Goal: Transaction & Acquisition: Download file/media

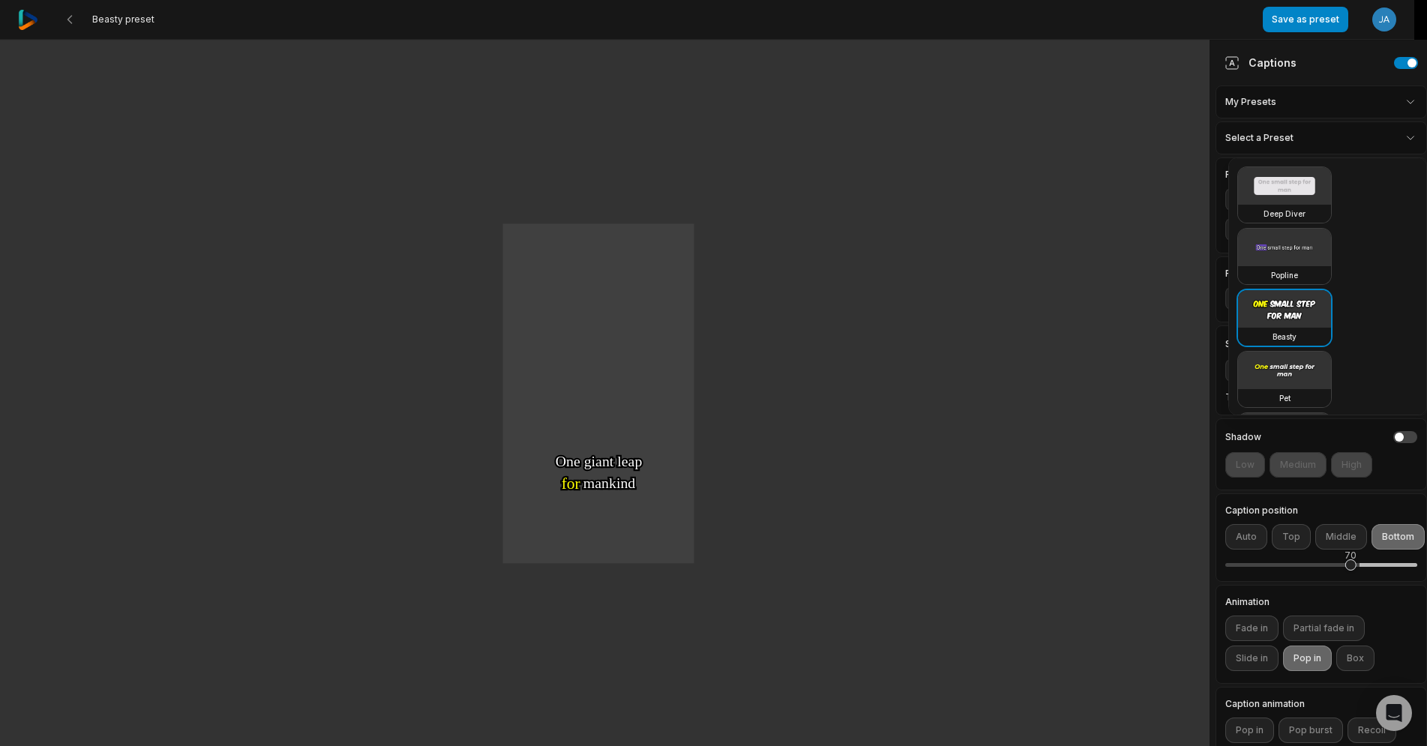
click at [1315, 134] on html "Beasty preset Save as preset Open user menu One One small small step step for f…" at bounding box center [713, 373] width 1427 height 746
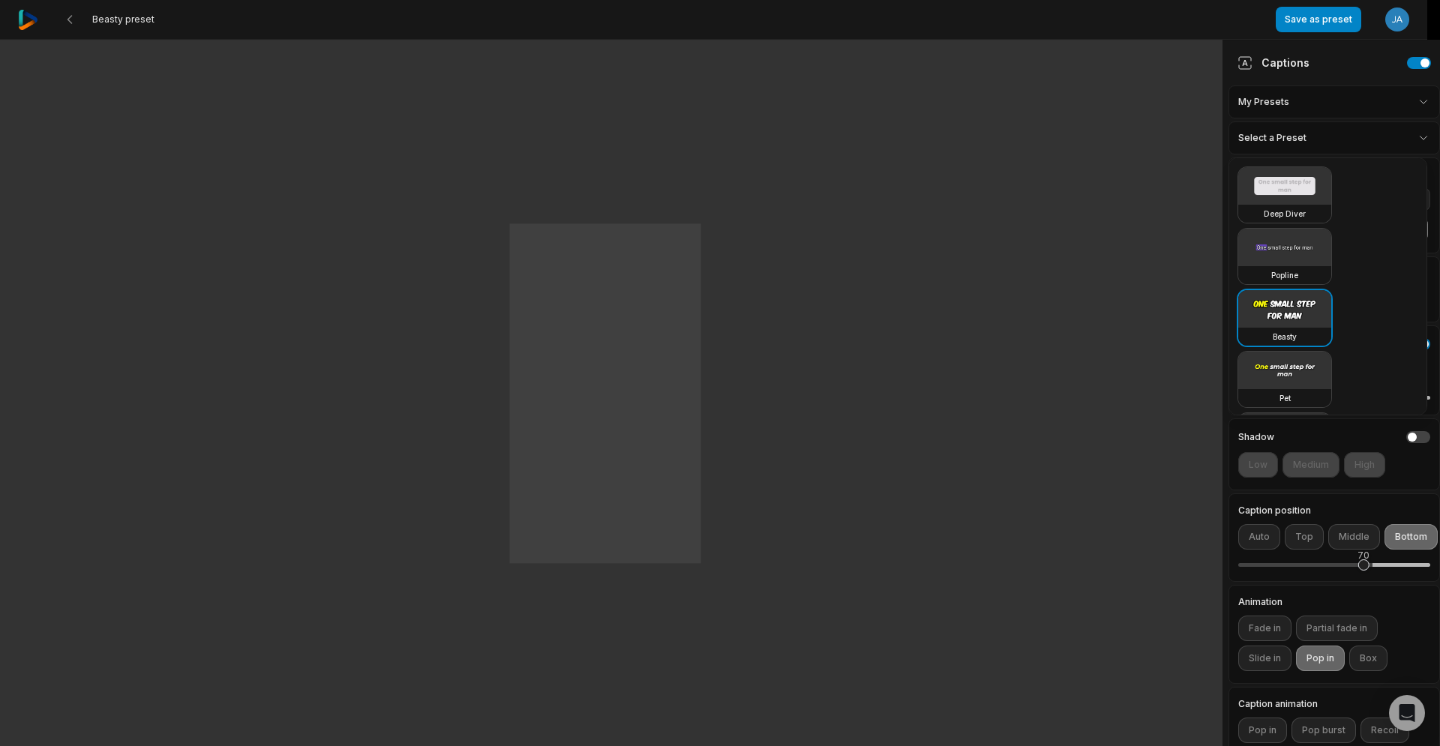
click at [1315, 134] on html "Beasty preset Save as preset Open user menu One One small small step step for f…" at bounding box center [720, 373] width 1440 height 746
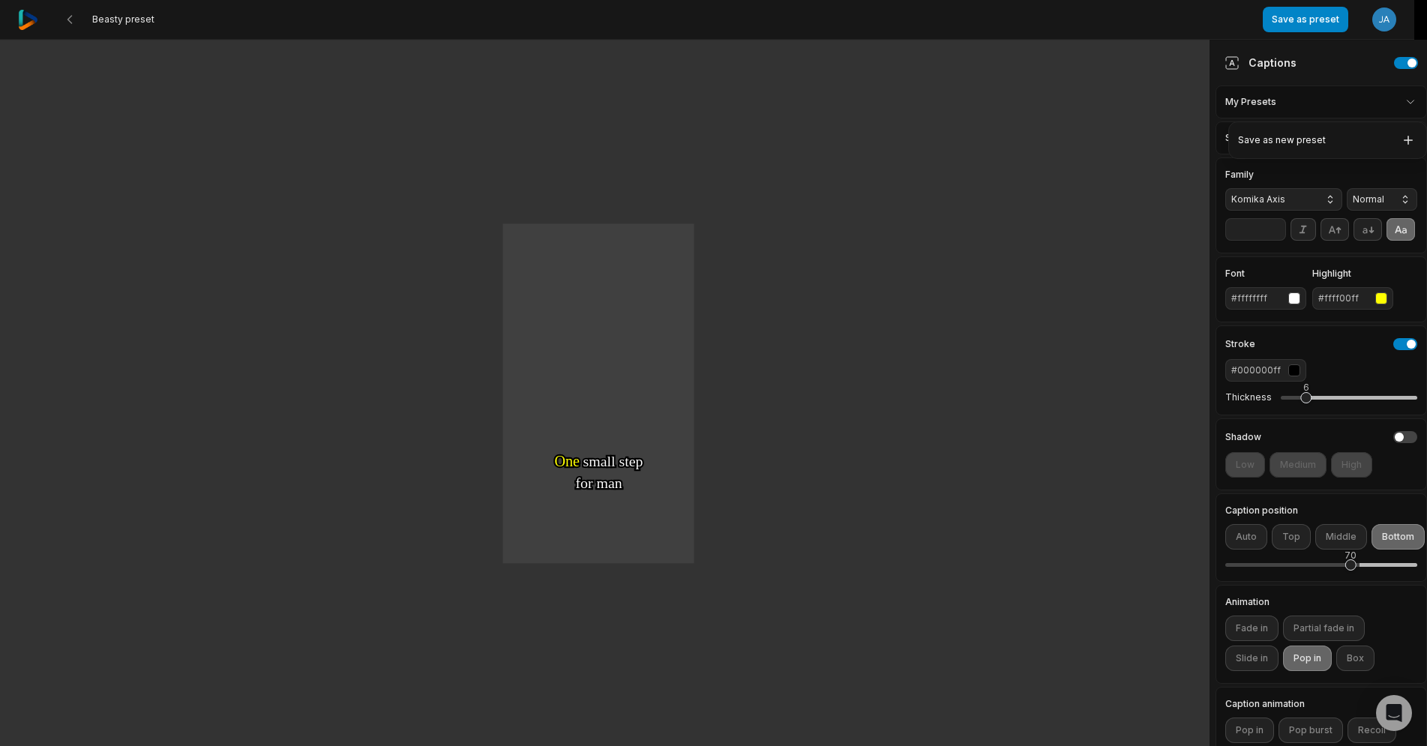
click at [1313, 90] on html "Beasty preset Save as preset Open user menu One One small small step step for f…" at bounding box center [713, 373] width 1427 height 746
click at [1313, 90] on html "Beasty preset Save as preset Open user menu One One small small step step for f…" at bounding box center [720, 373] width 1440 height 746
click at [1241, 63] on div "Captions" at bounding box center [1261, 63] width 72 height 16
click at [1263, 59] on div "Captions" at bounding box center [1261, 63] width 72 height 16
click at [1225, 58] on icon at bounding box center [1232, 62] width 15 height 15
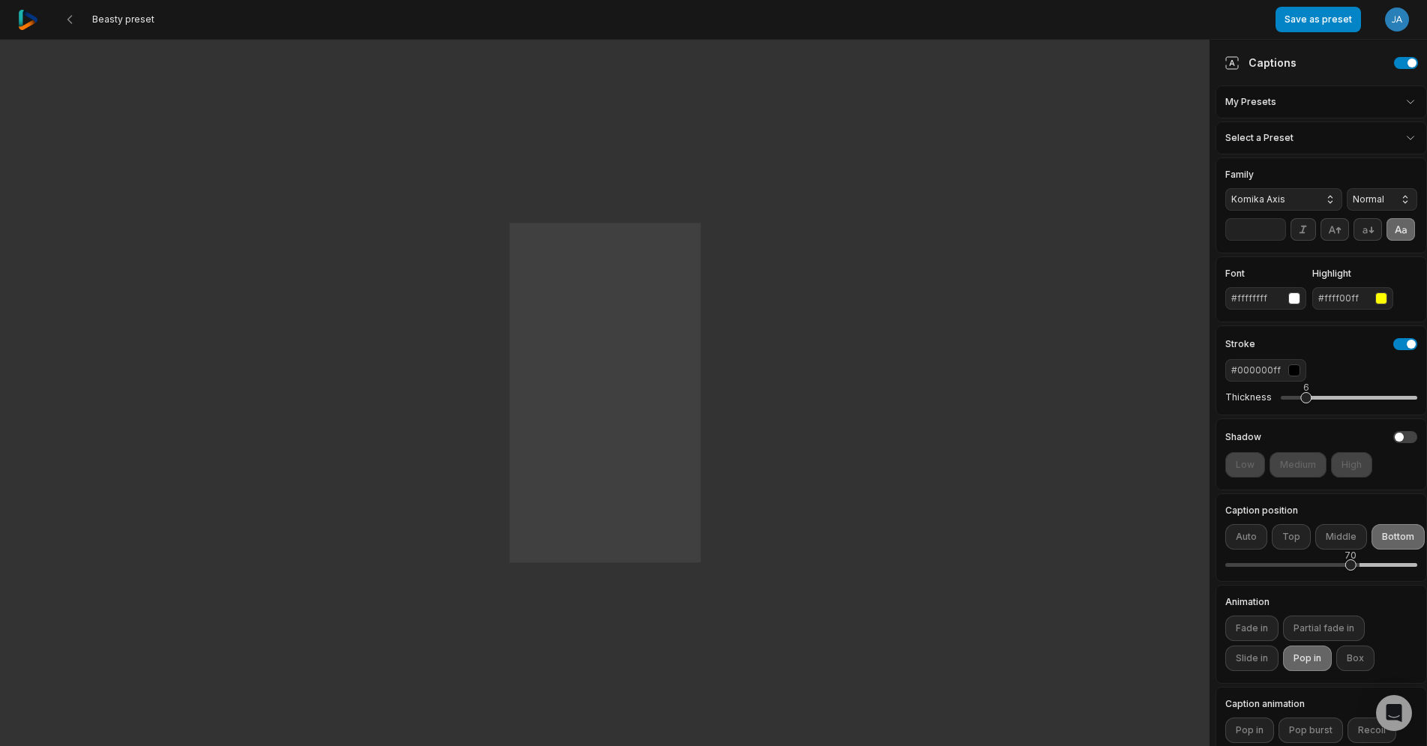
click at [1233, 61] on icon at bounding box center [1232, 63] width 5 height 6
click at [1272, 63] on div "Captions" at bounding box center [1261, 63] width 72 height 16
click at [1394, 58] on button "button" at bounding box center [1406, 63] width 24 height 12
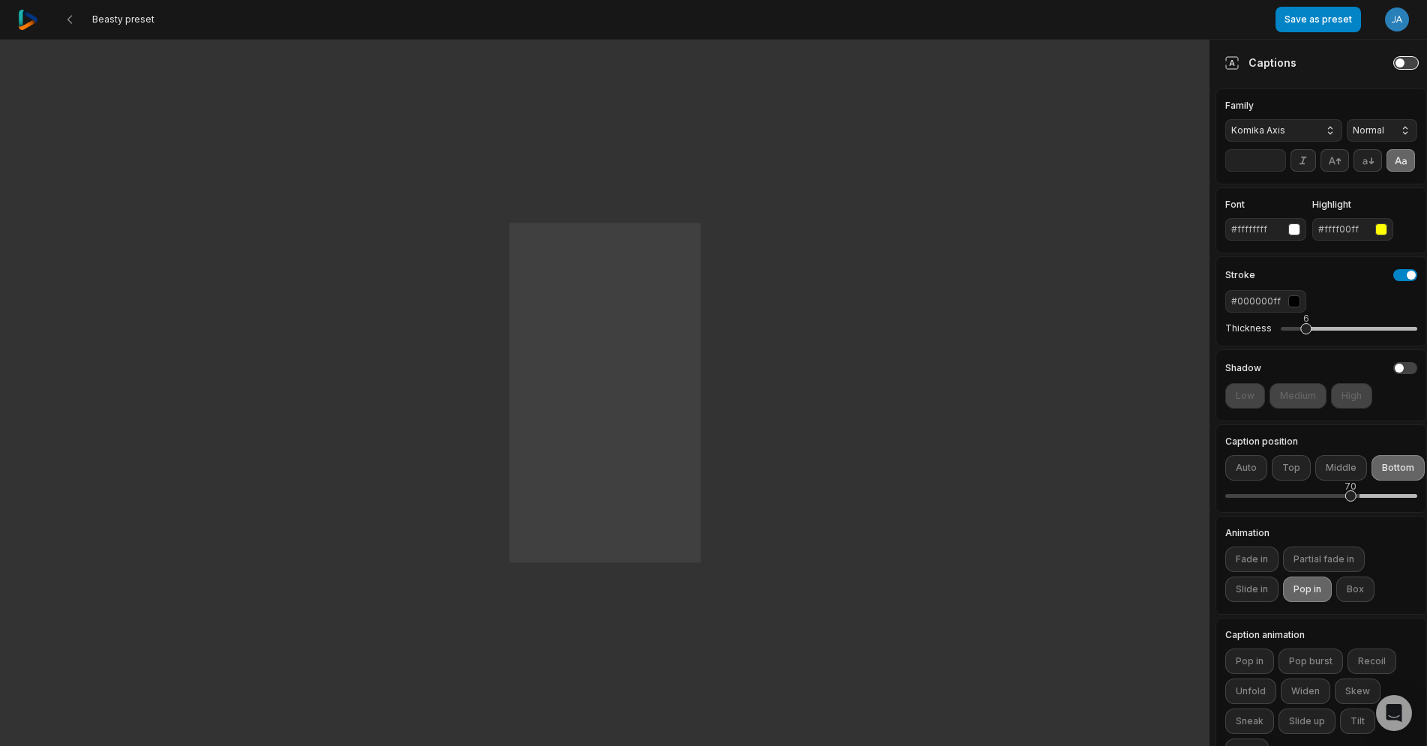
click at [1394, 58] on button "button" at bounding box center [1406, 63] width 24 height 12
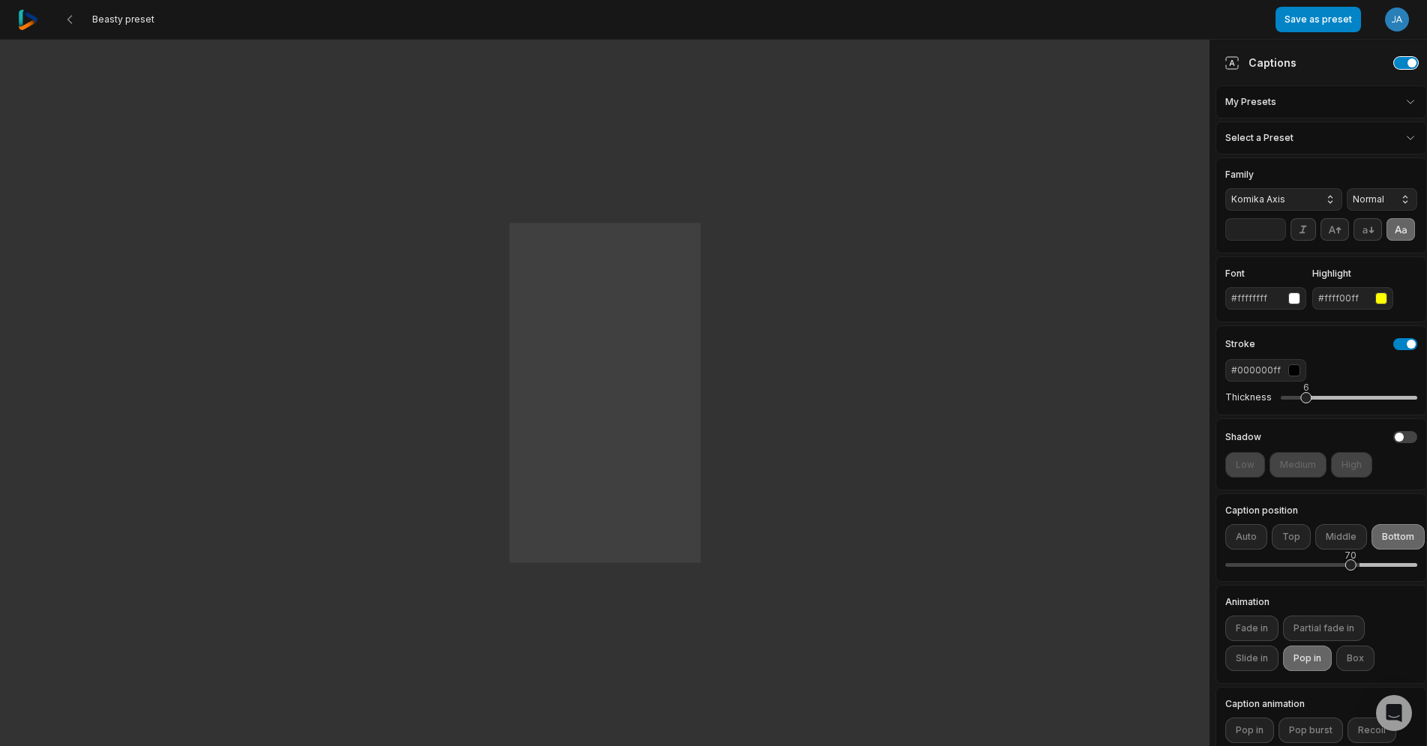
click at [1394, 58] on button "button" at bounding box center [1406, 63] width 24 height 12
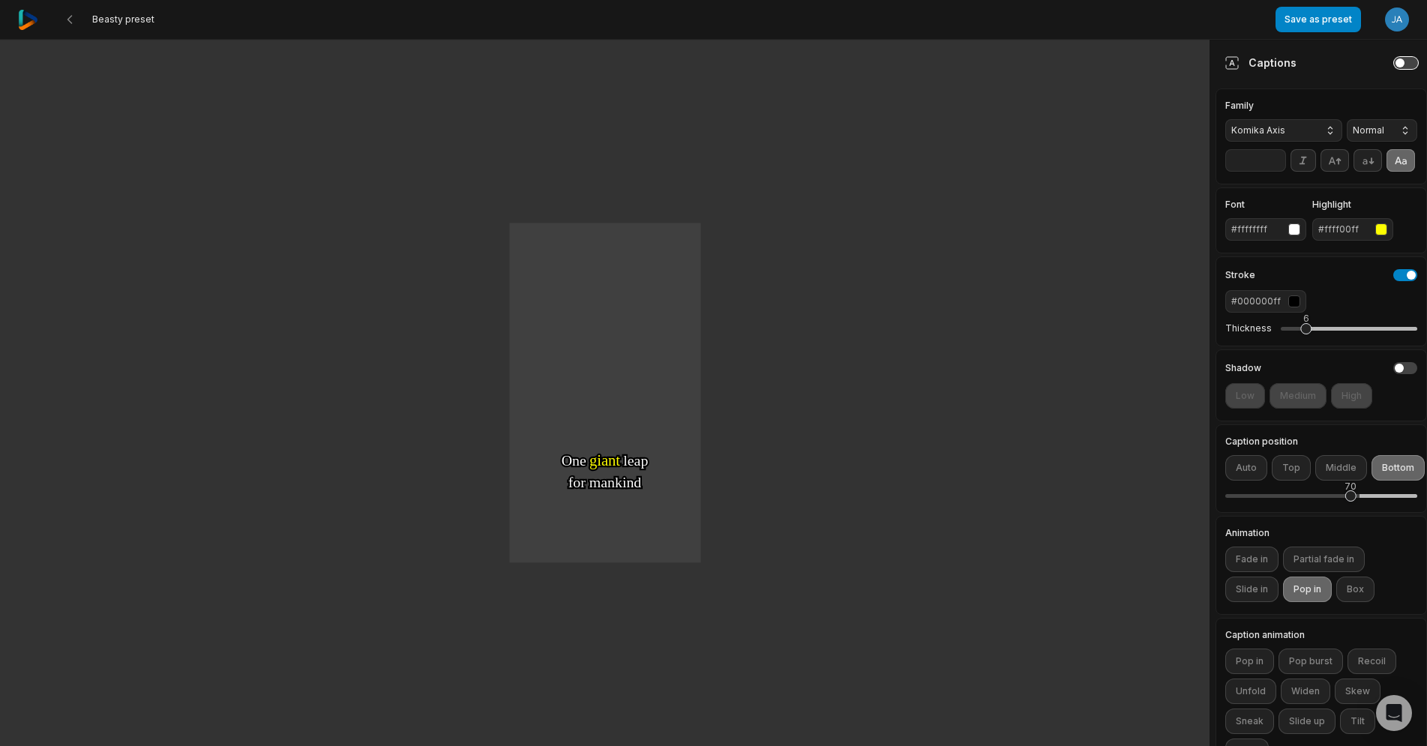
click at [1394, 58] on button "button" at bounding box center [1406, 63] width 24 height 12
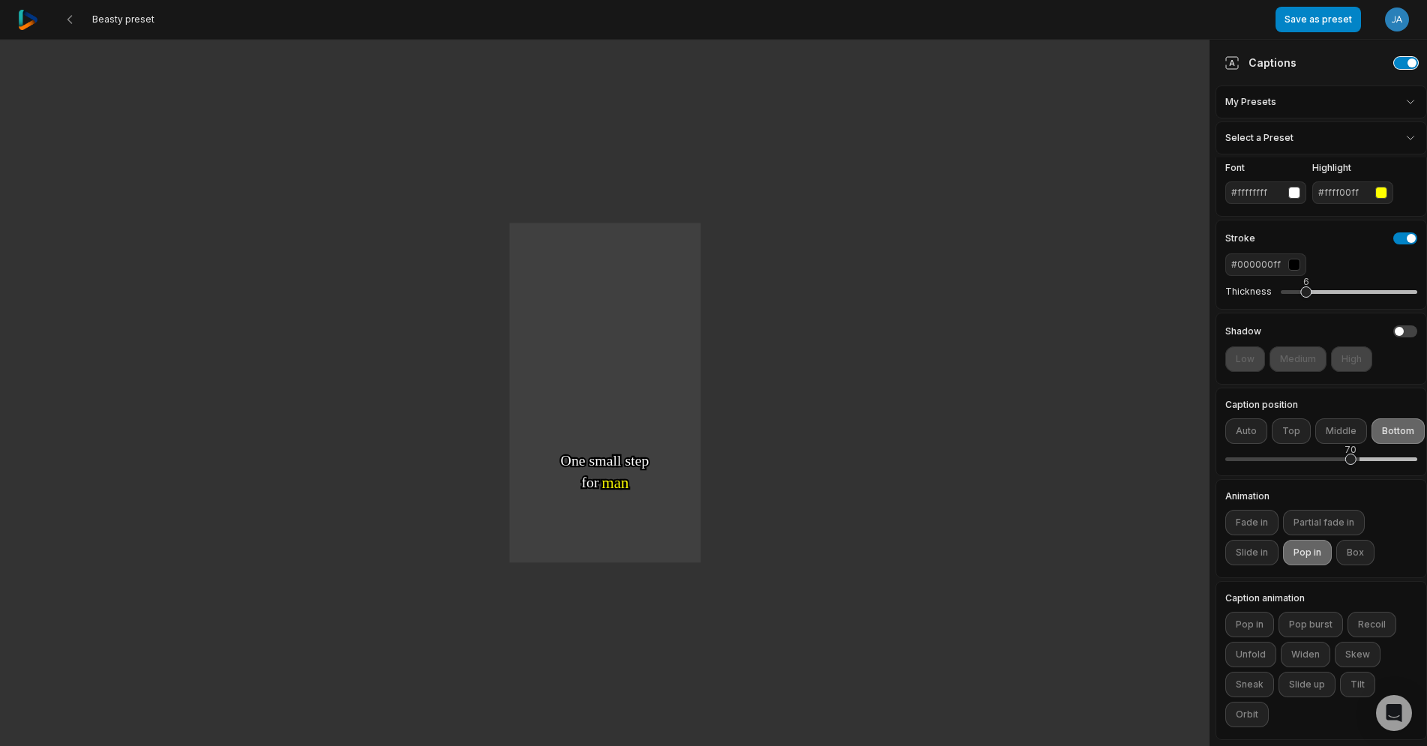
scroll to position [141, 0]
click at [1401, 712] on icon "Open Intercom Messenger" at bounding box center [1393, 712] width 17 height 19
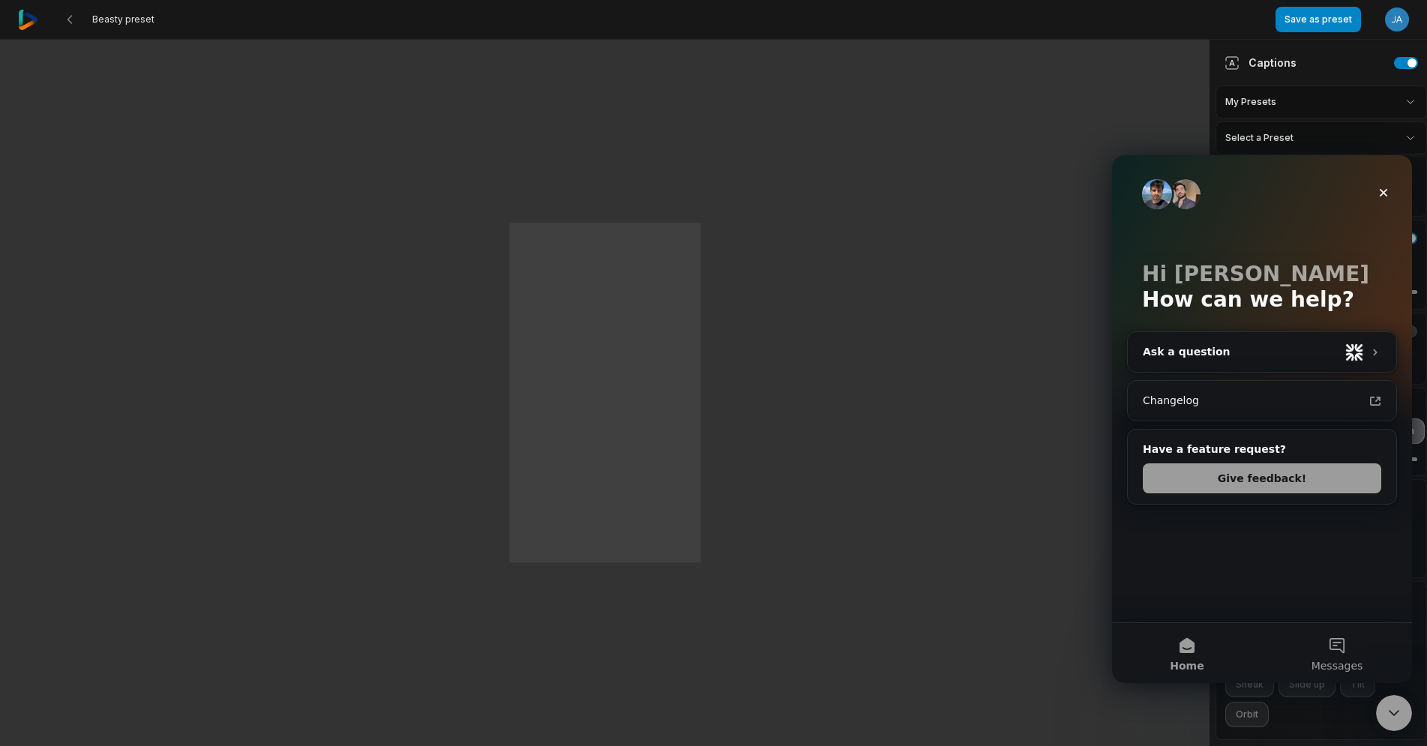
scroll to position [0, 0]
click at [1397, 710] on icon "Close Intercom Messenger" at bounding box center [1392, 711] width 18 height 18
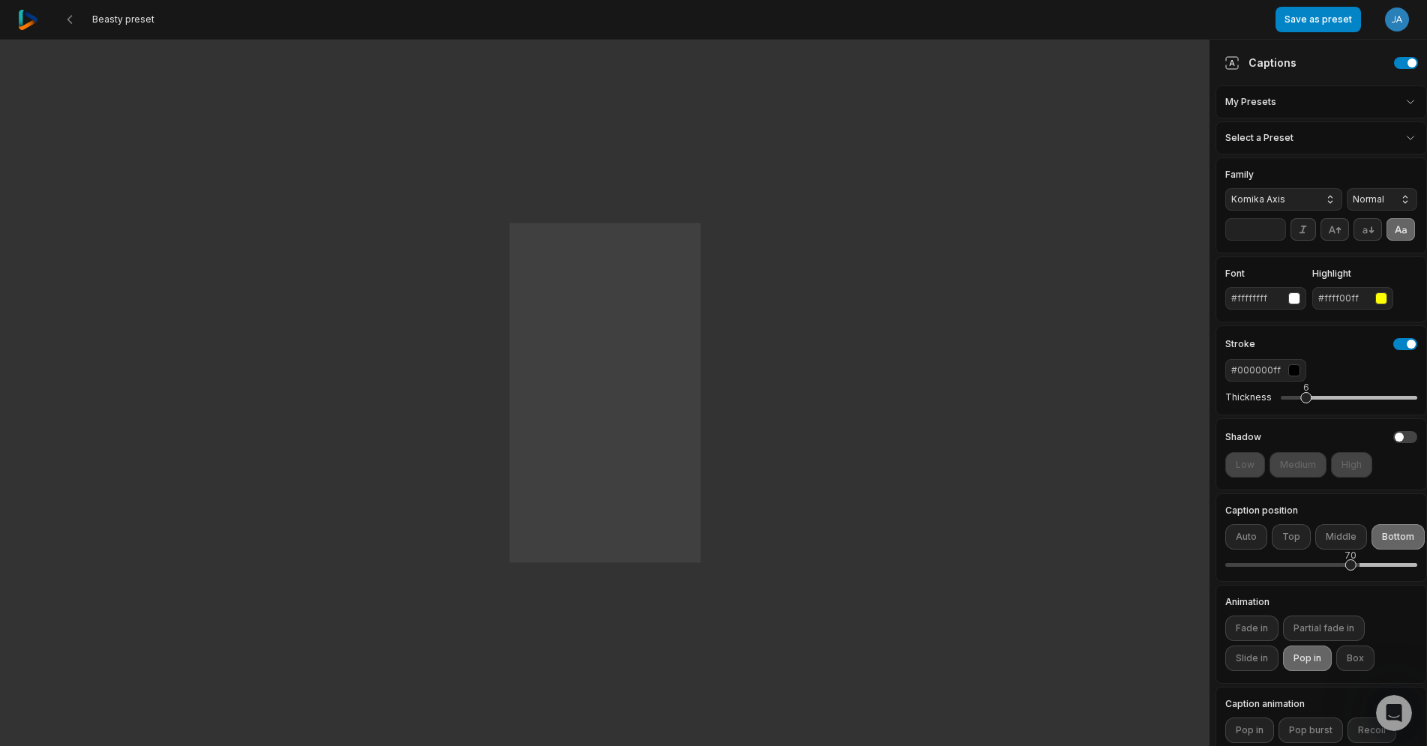
drag, startPoint x: 1336, startPoint y: 20, endPoint x: 1330, endPoint y: 35, distance: 16.2
click at [1330, 34] on div "Save as preset Open user menu" at bounding box center [1342, 19] width 133 height 39
click at [1345, 305] on div "#ffff00ff" at bounding box center [1343, 298] width 51 height 13
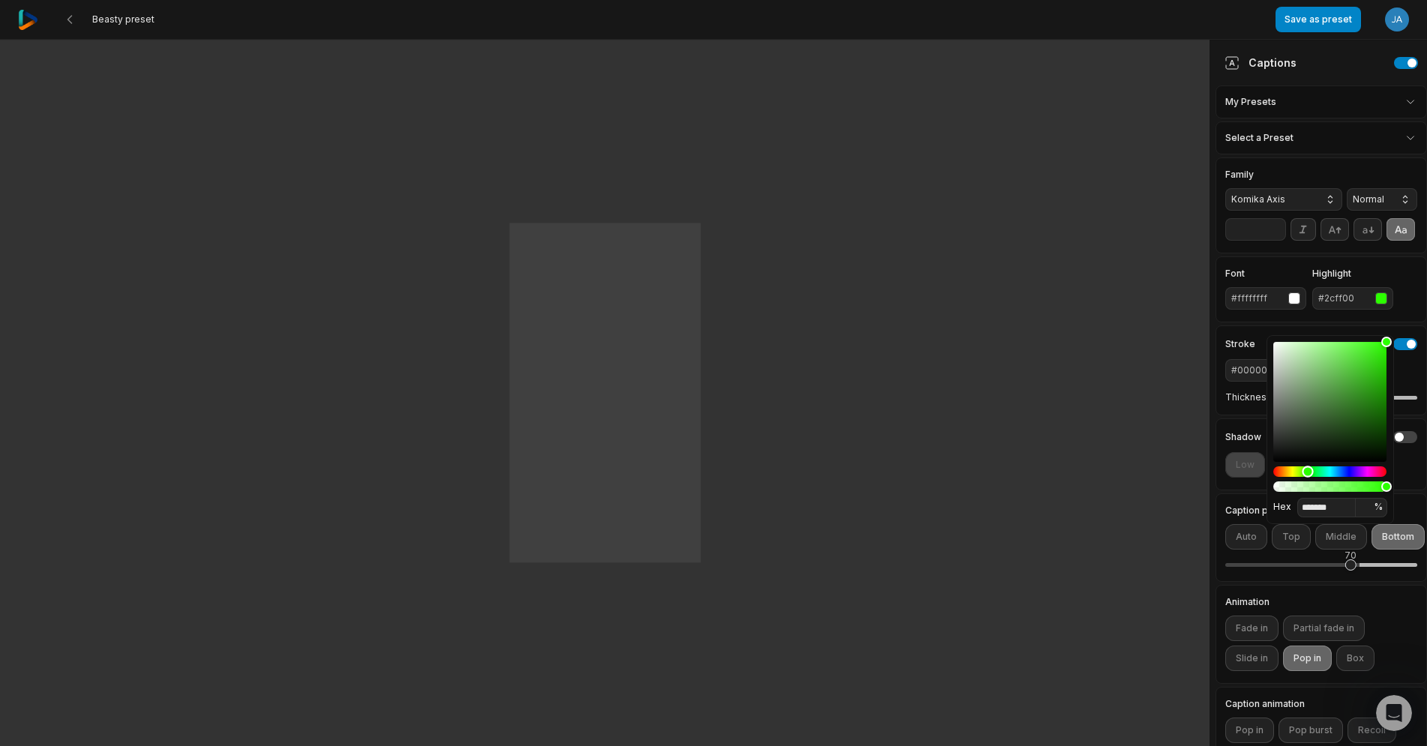
drag, startPoint x: 1291, startPoint y: 473, endPoint x: 1308, endPoint y: 475, distance: 17.4
click at [1308, 475] on div "Hue" at bounding box center [1307, 471] width 11 height 11
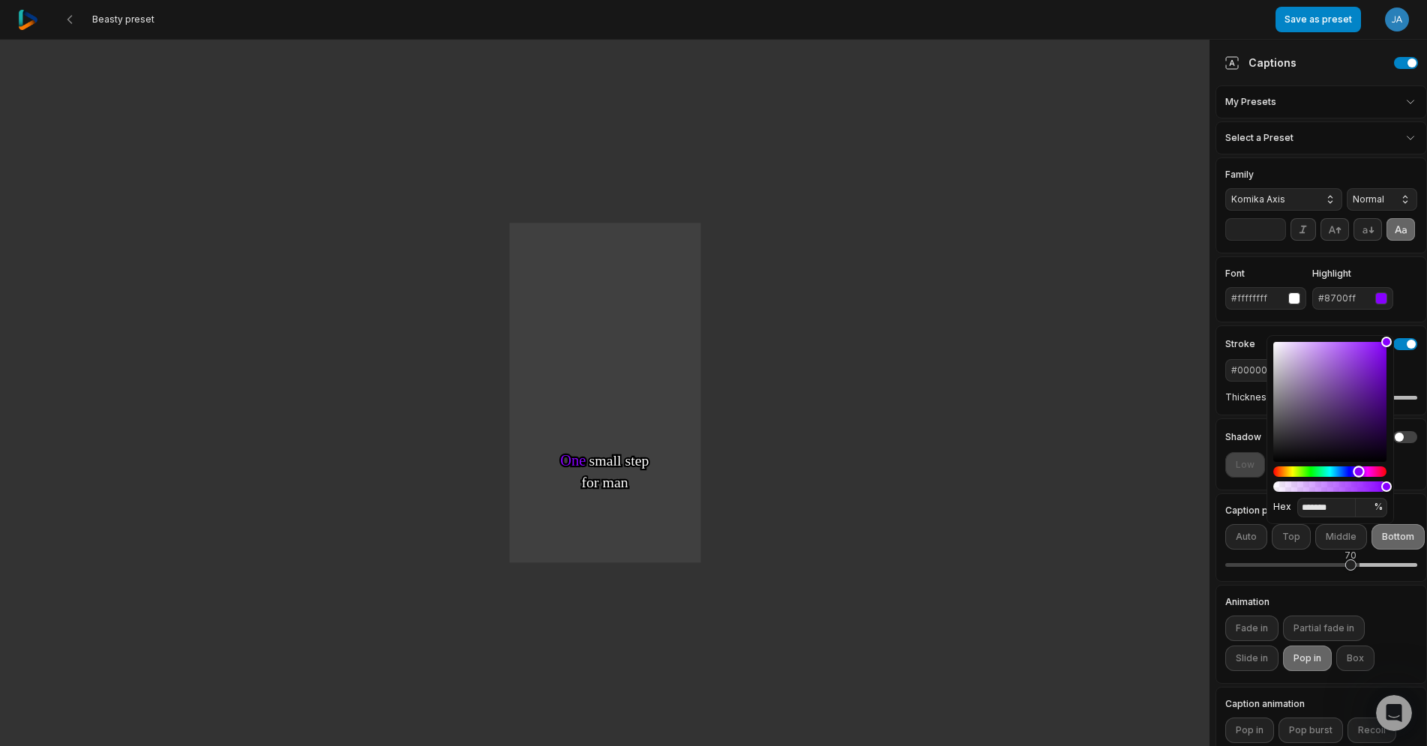
type input "*******"
drag, startPoint x: 1311, startPoint y: 474, endPoint x: 1365, endPoint y: 474, distance: 54.0
click at [1365, 474] on div "Hue" at bounding box center [1364, 471] width 11 height 11
click at [1046, 296] on div "One One small small step step for for man man One One giant giant leap leap for…" at bounding box center [605, 392] width 1210 height 707
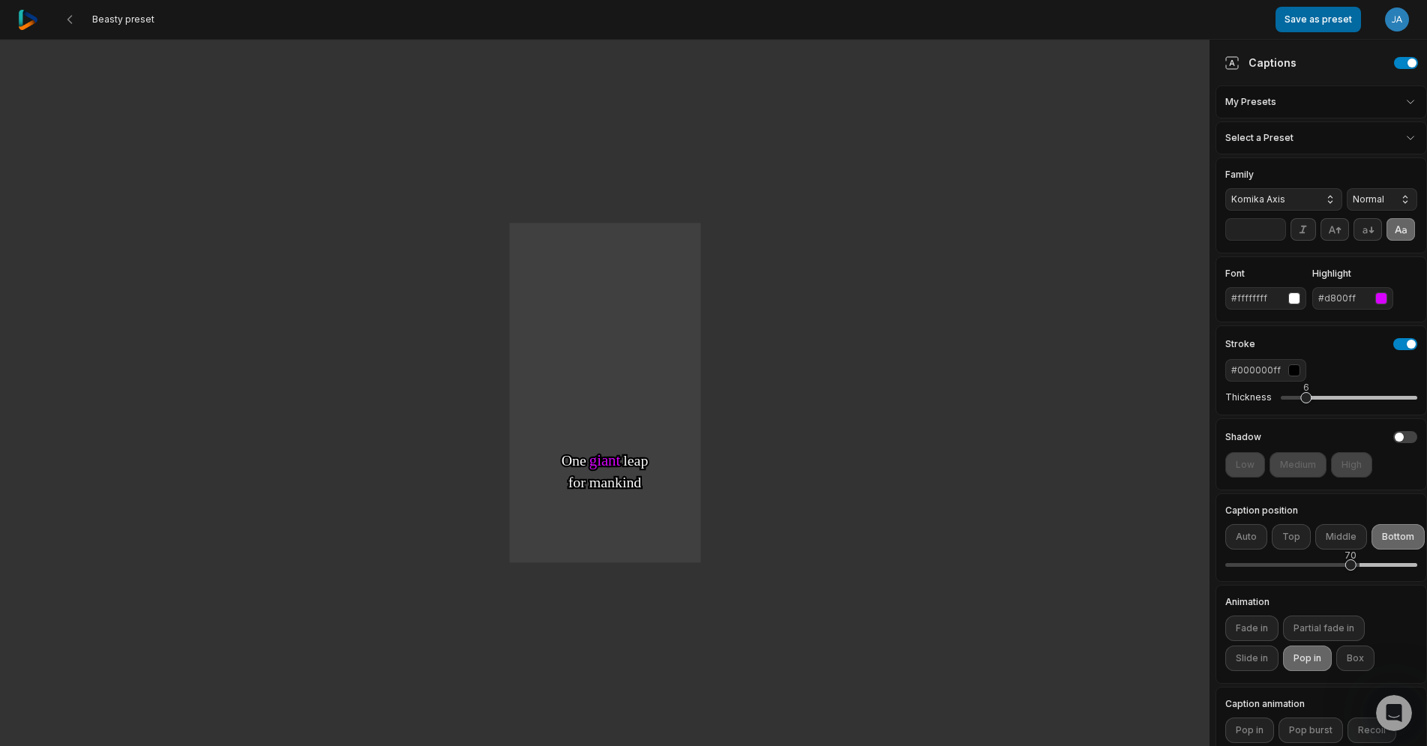
click at [1314, 25] on button "Save as preset" at bounding box center [1318, 19] width 85 height 25
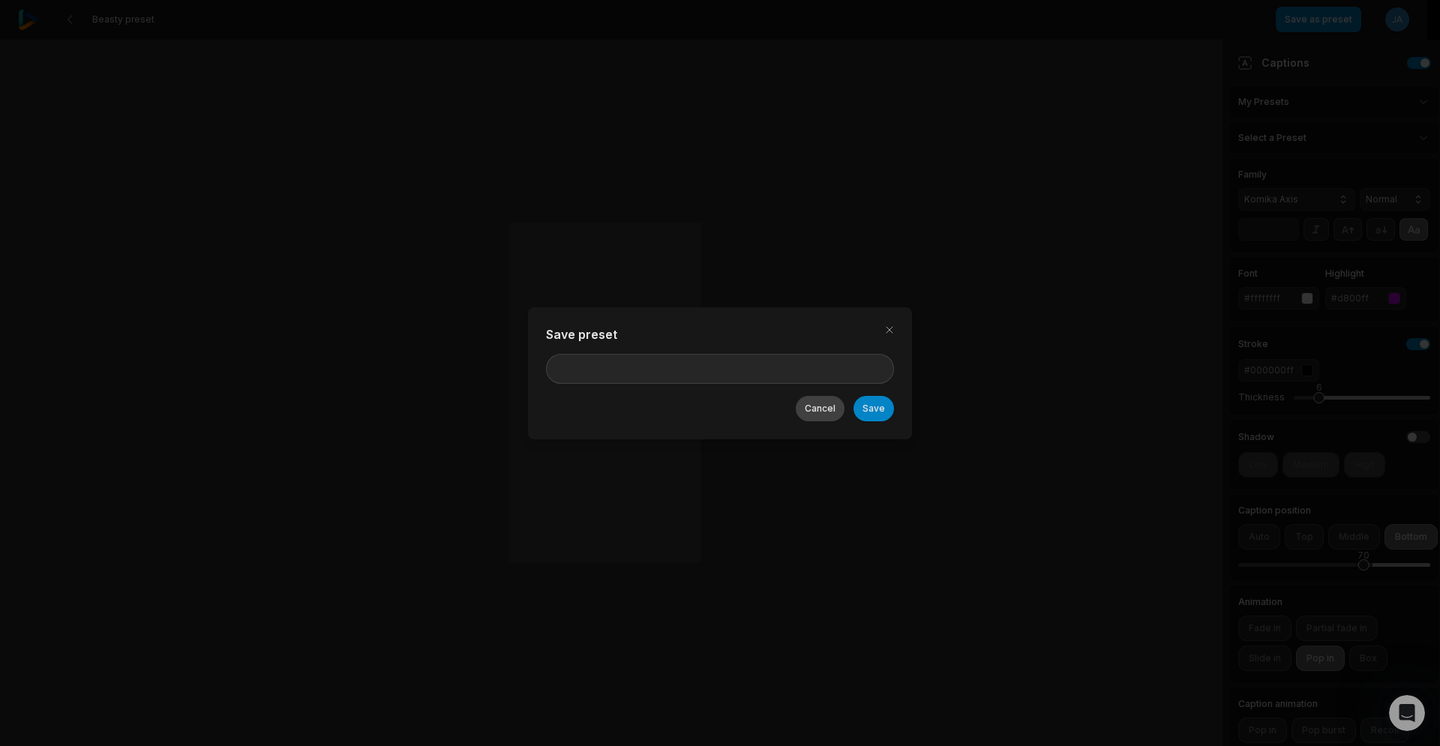
click at [824, 406] on button "Cancel" at bounding box center [820, 408] width 49 height 25
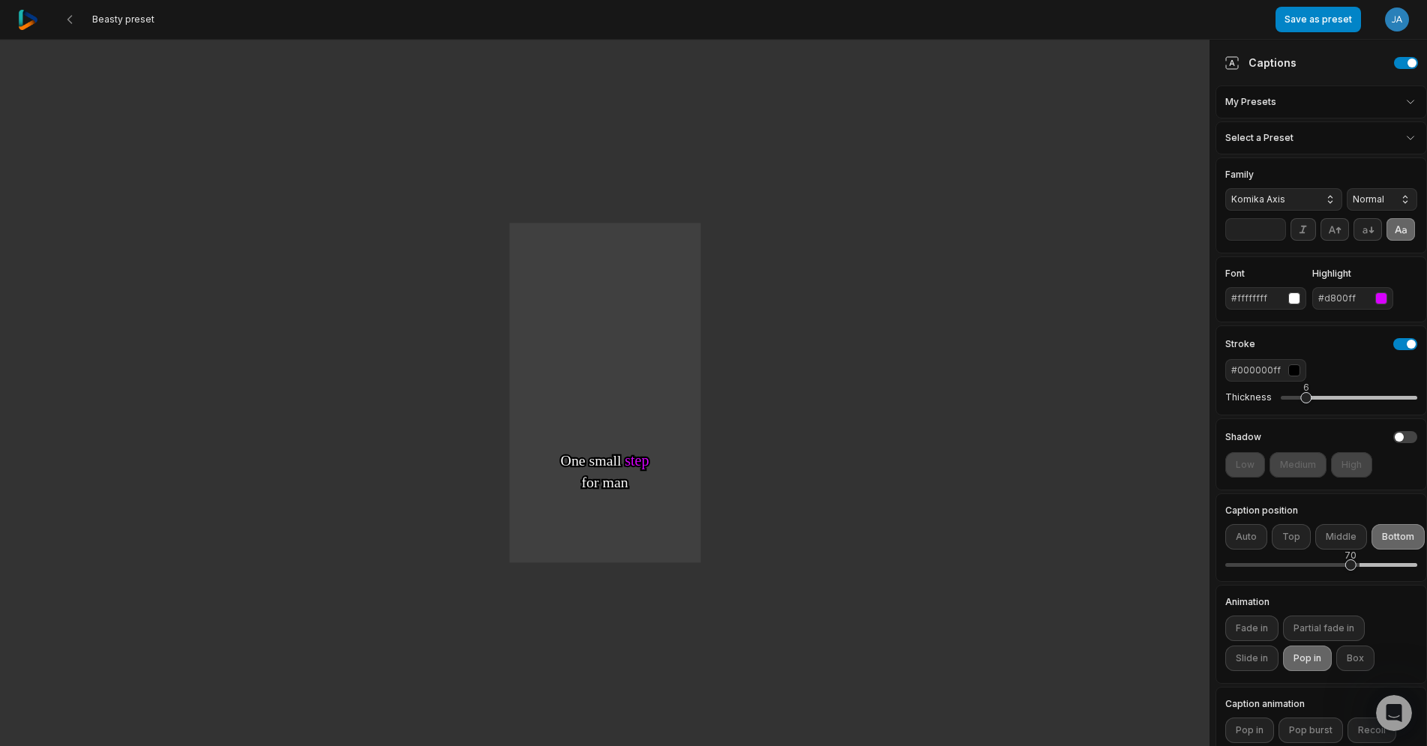
click at [28, 19] on img at bounding box center [28, 20] width 20 height 20
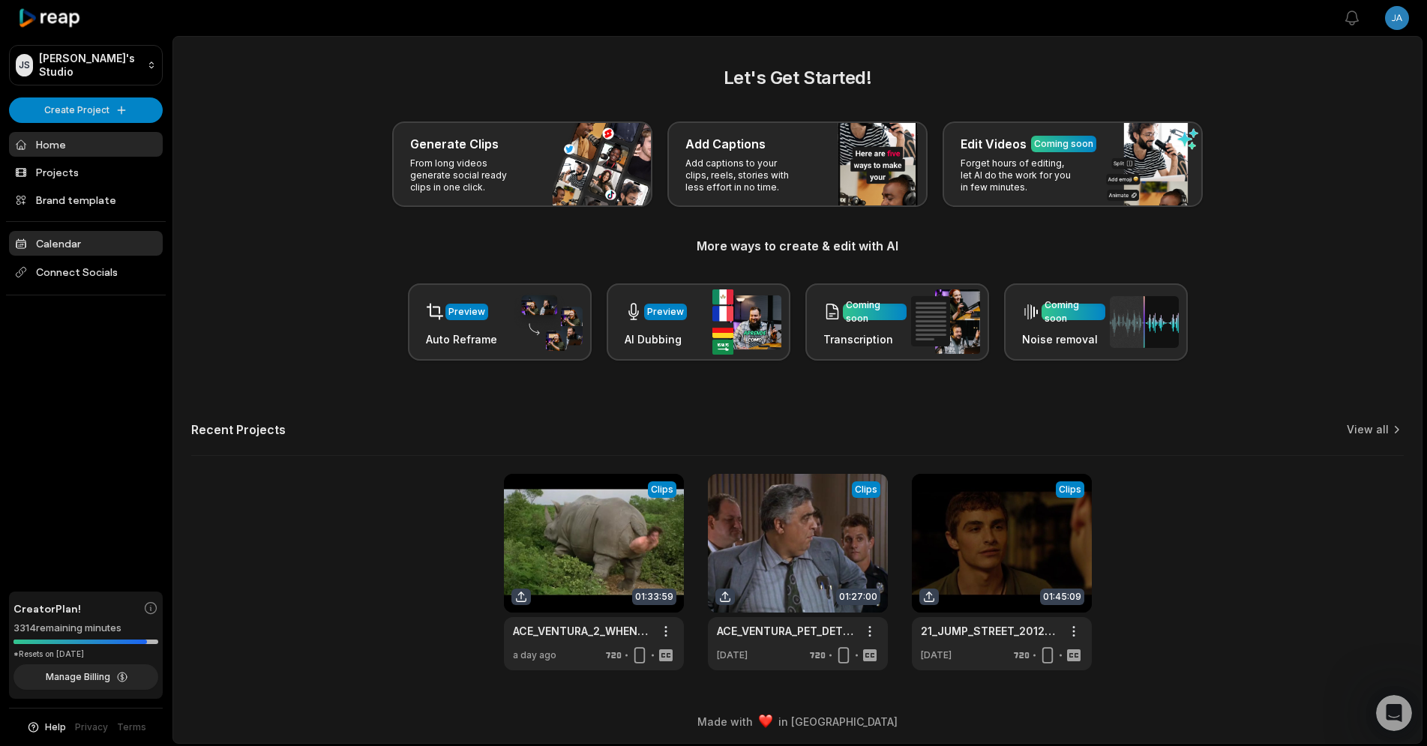
click at [40, 242] on link "Calendar" at bounding box center [86, 243] width 154 height 25
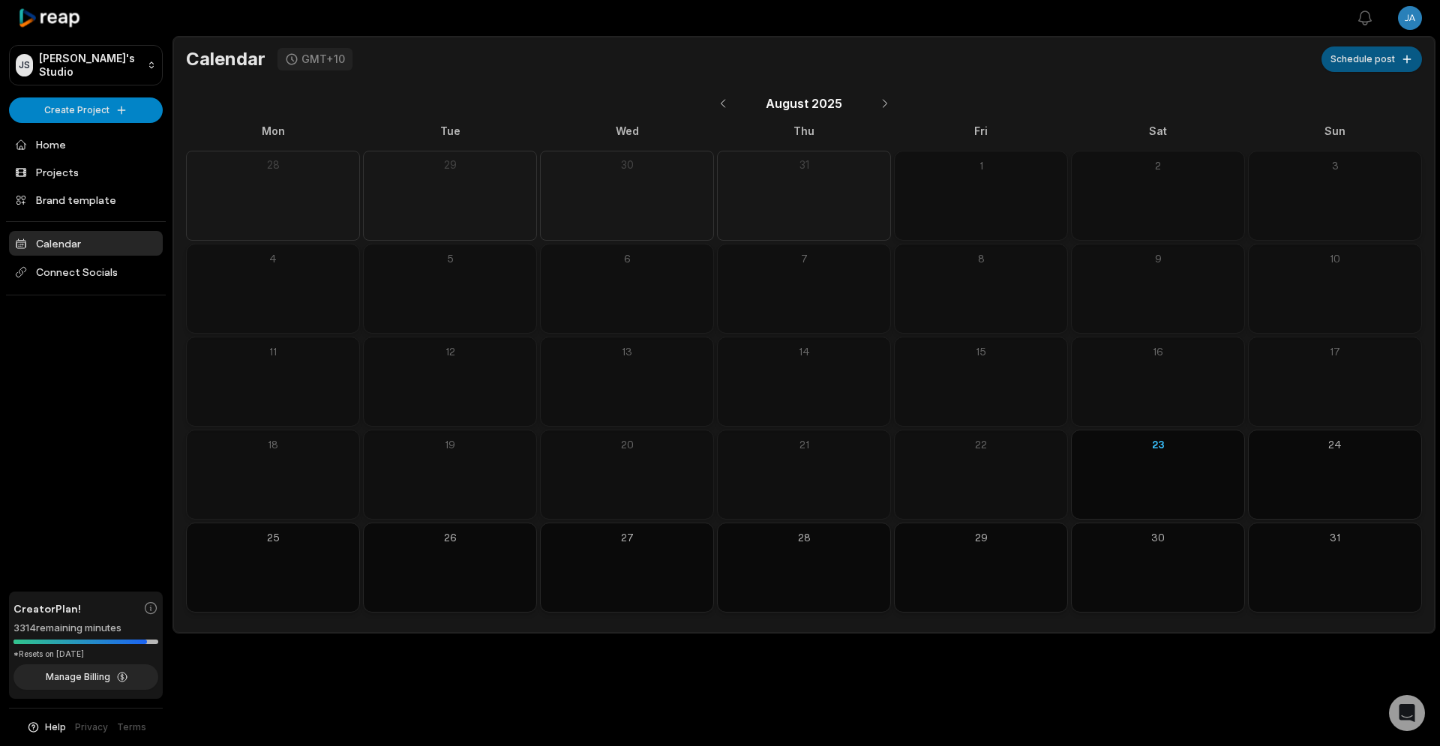
click at [1378, 63] on button "Schedule post" at bounding box center [1371, 58] width 100 height 25
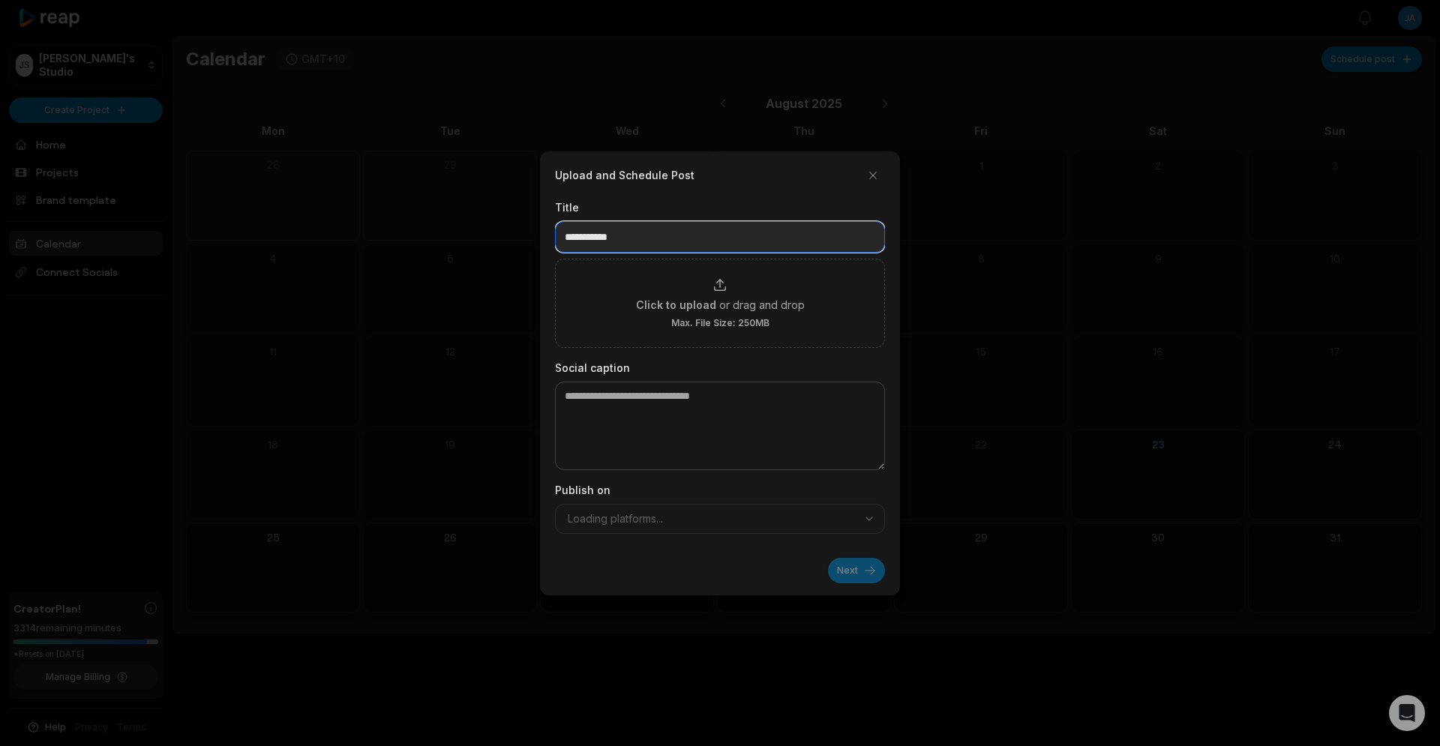
click at [604, 233] on input at bounding box center [720, 236] width 330 height 31
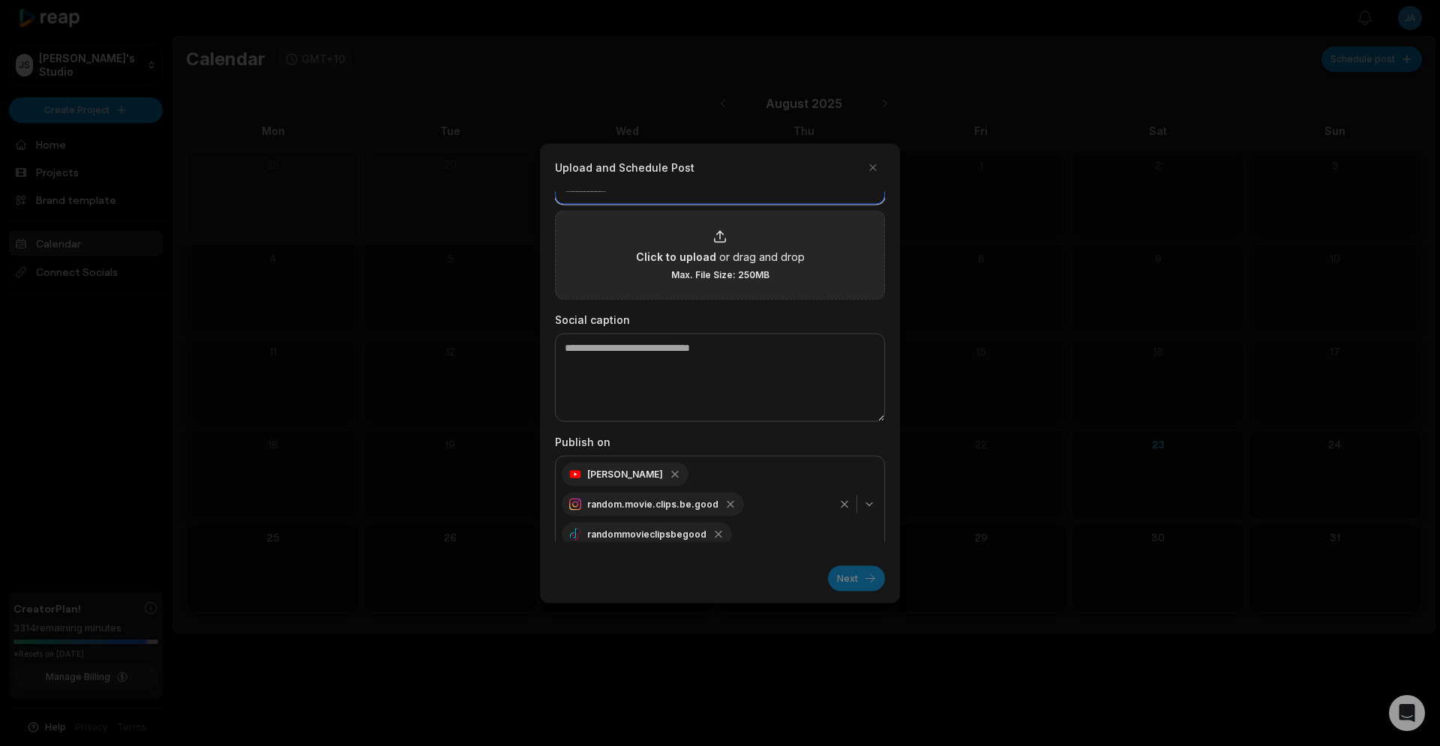
scroll to position [52, 0]
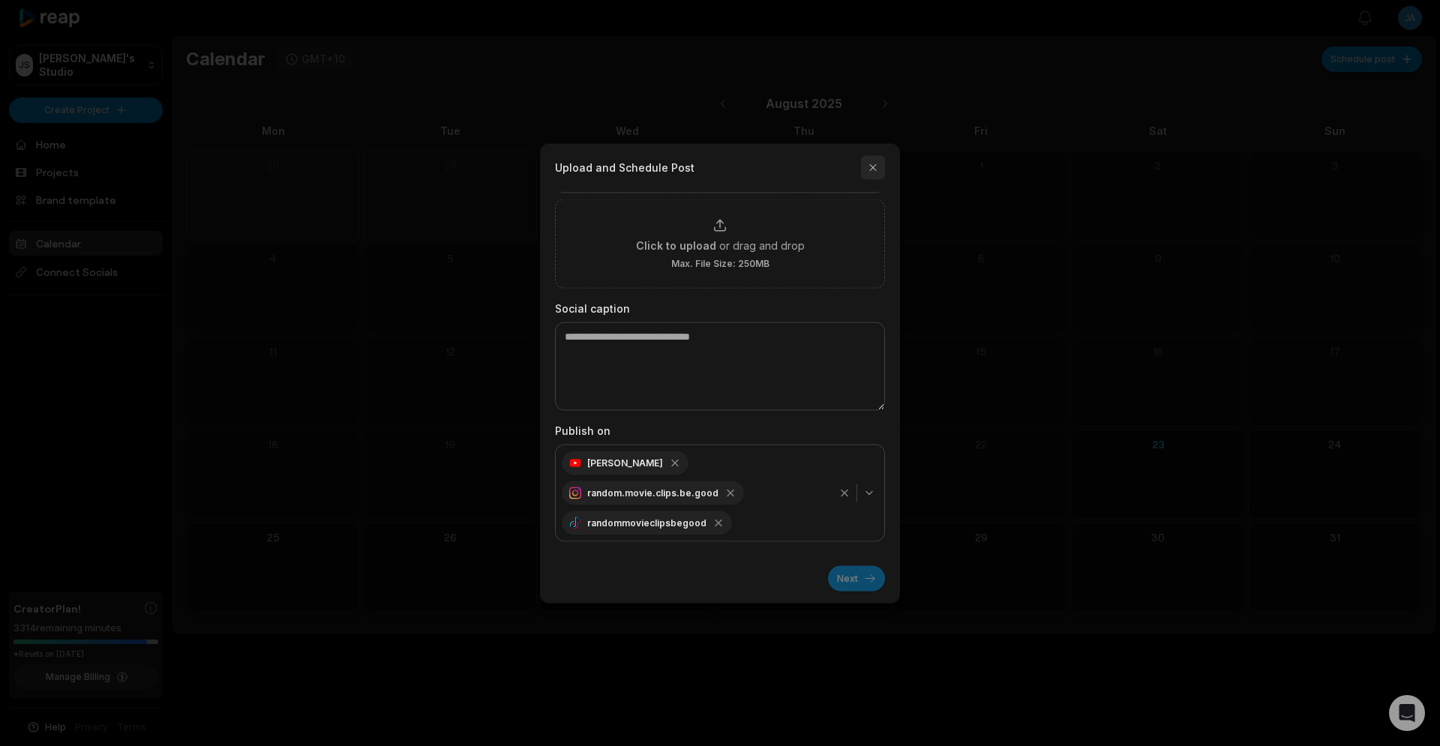
click at [872, 168] on button "button" at bounding box center [873, 167] width 24 height 24
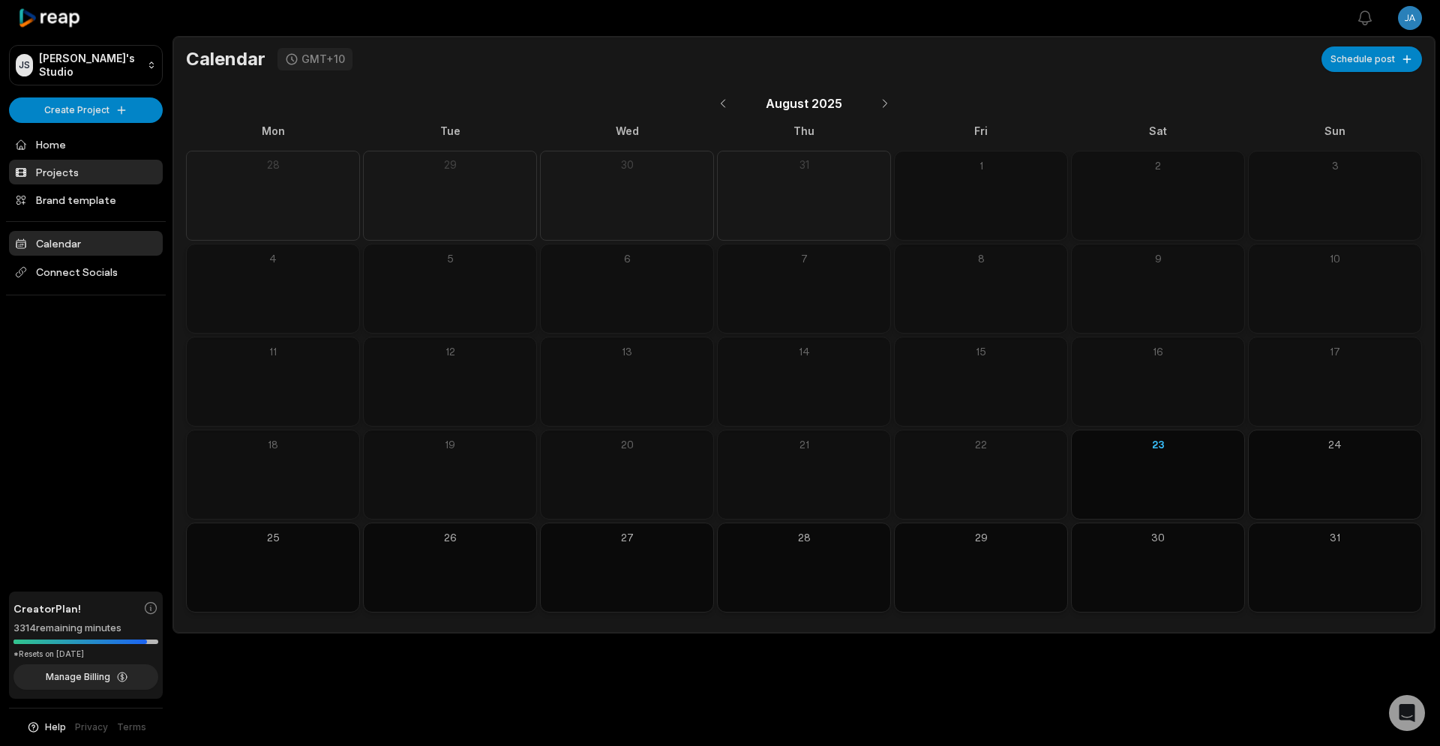
click at [51, 169] on link "Projects" at bounding box center [86, 172] width 154 height 25
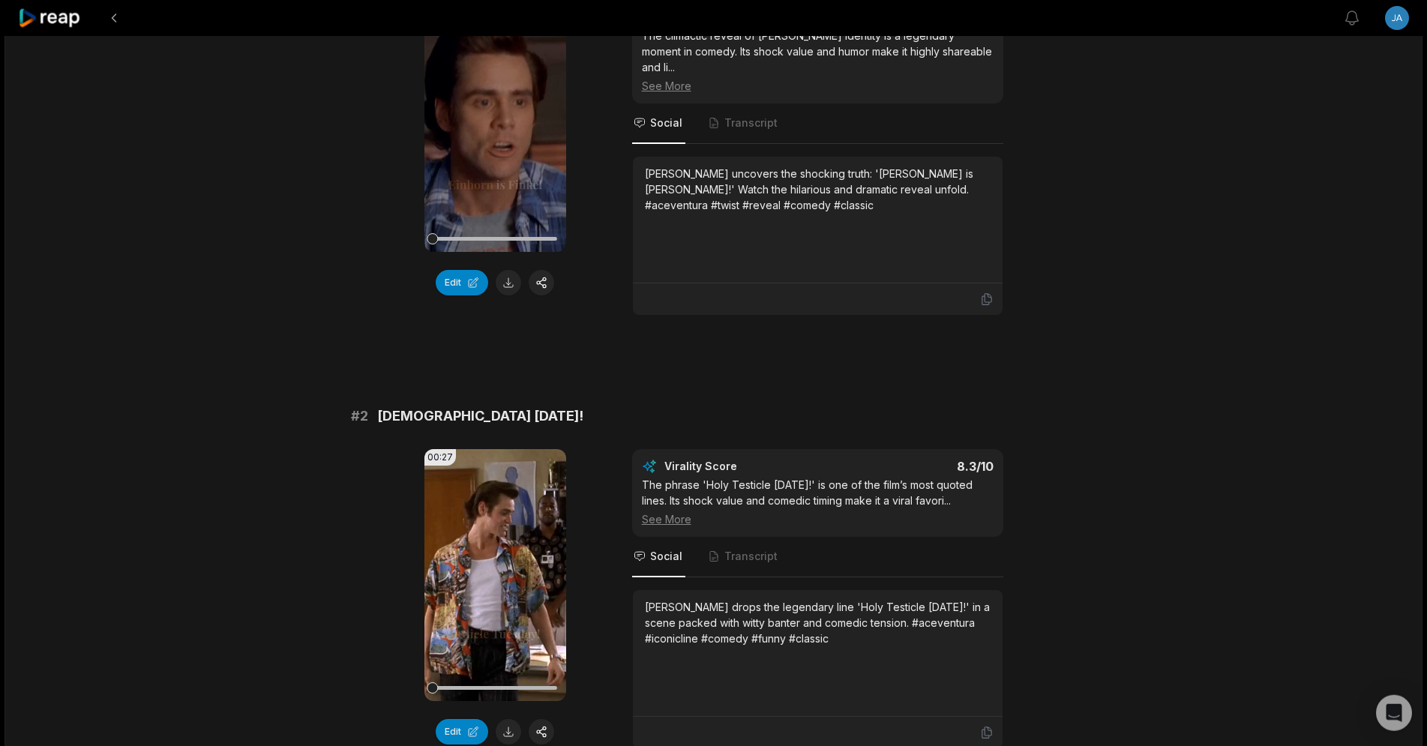
scroll to position [153, 0]
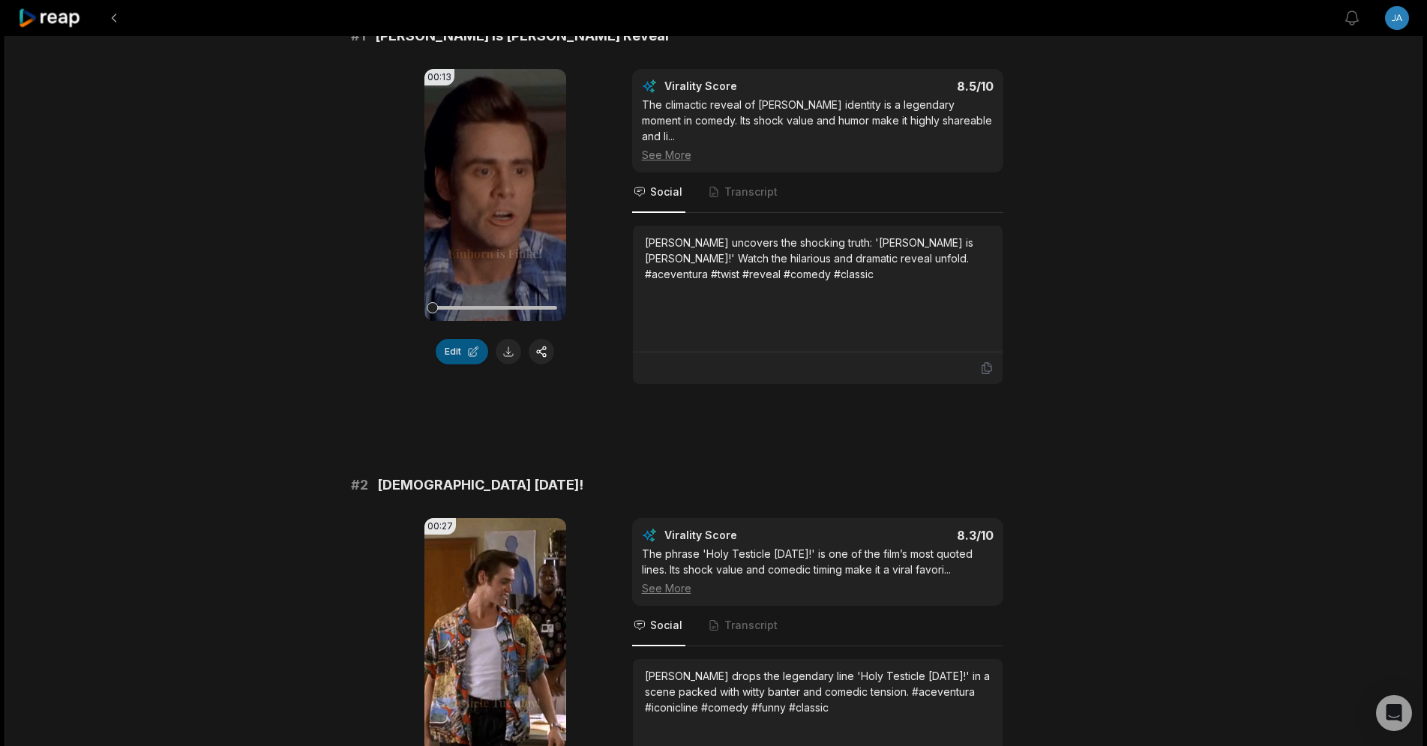
click at [464, 356] on button "Edit" at bounding box center [462, 351] width 52 height 25
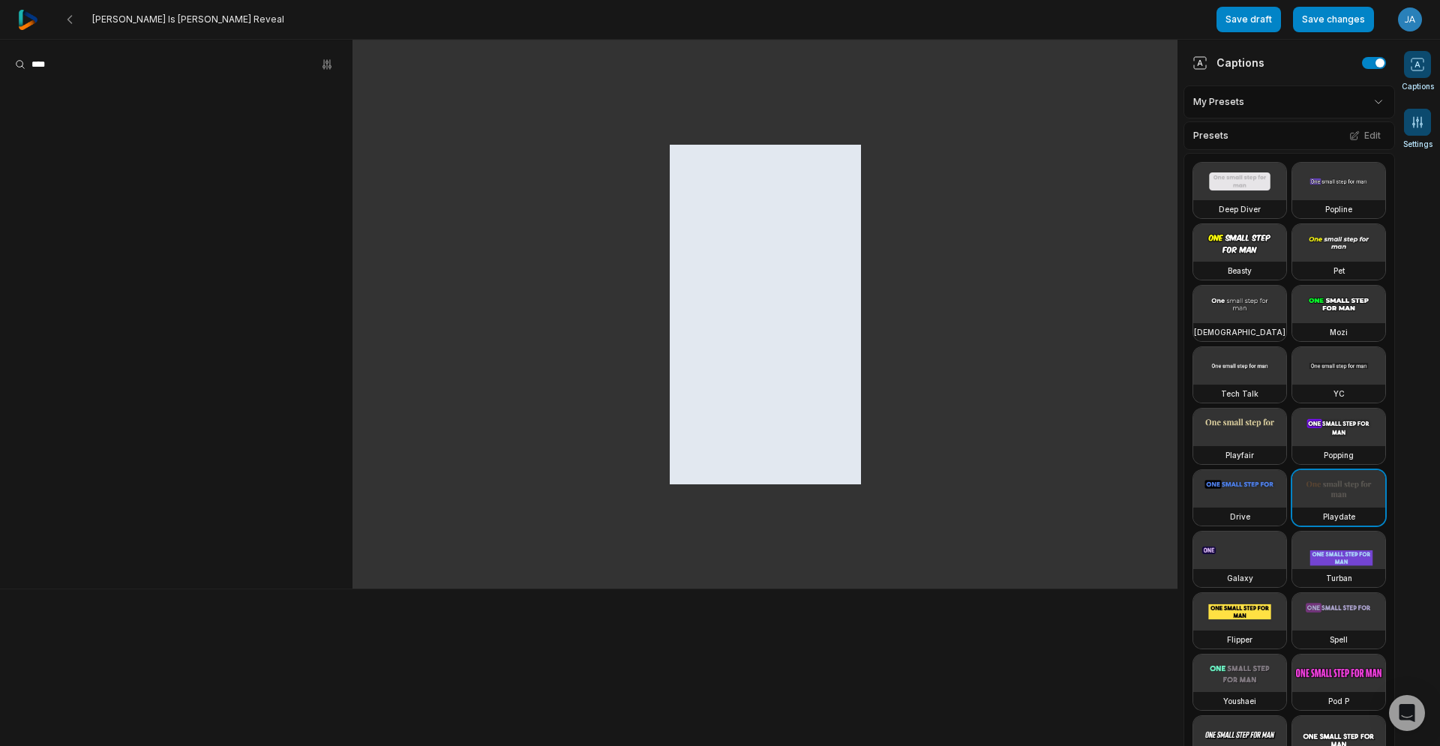
click at [1414, 121] on icon at bounding box center [1418, 122] width 10 height 10
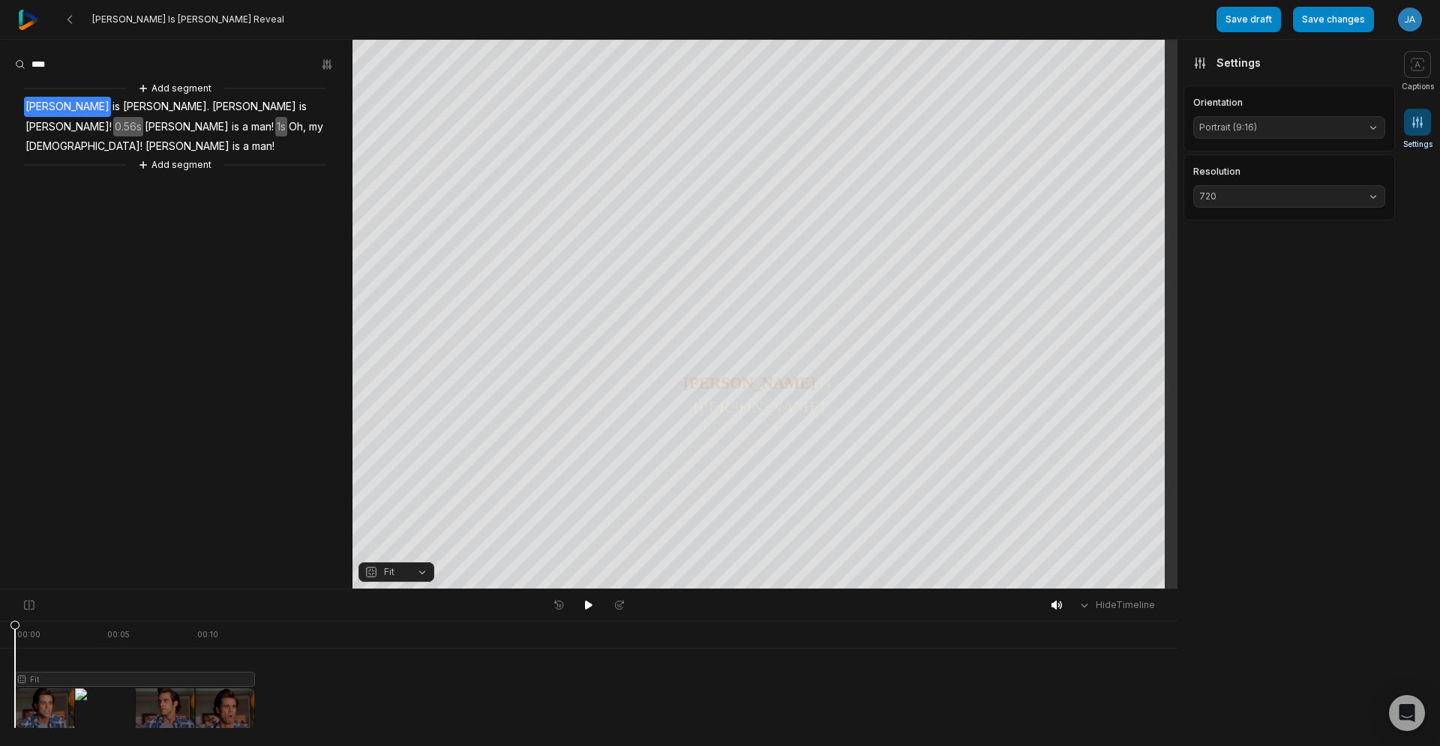
click at [18, 19] on img at bounding box center [28, 20] width 20 height 20
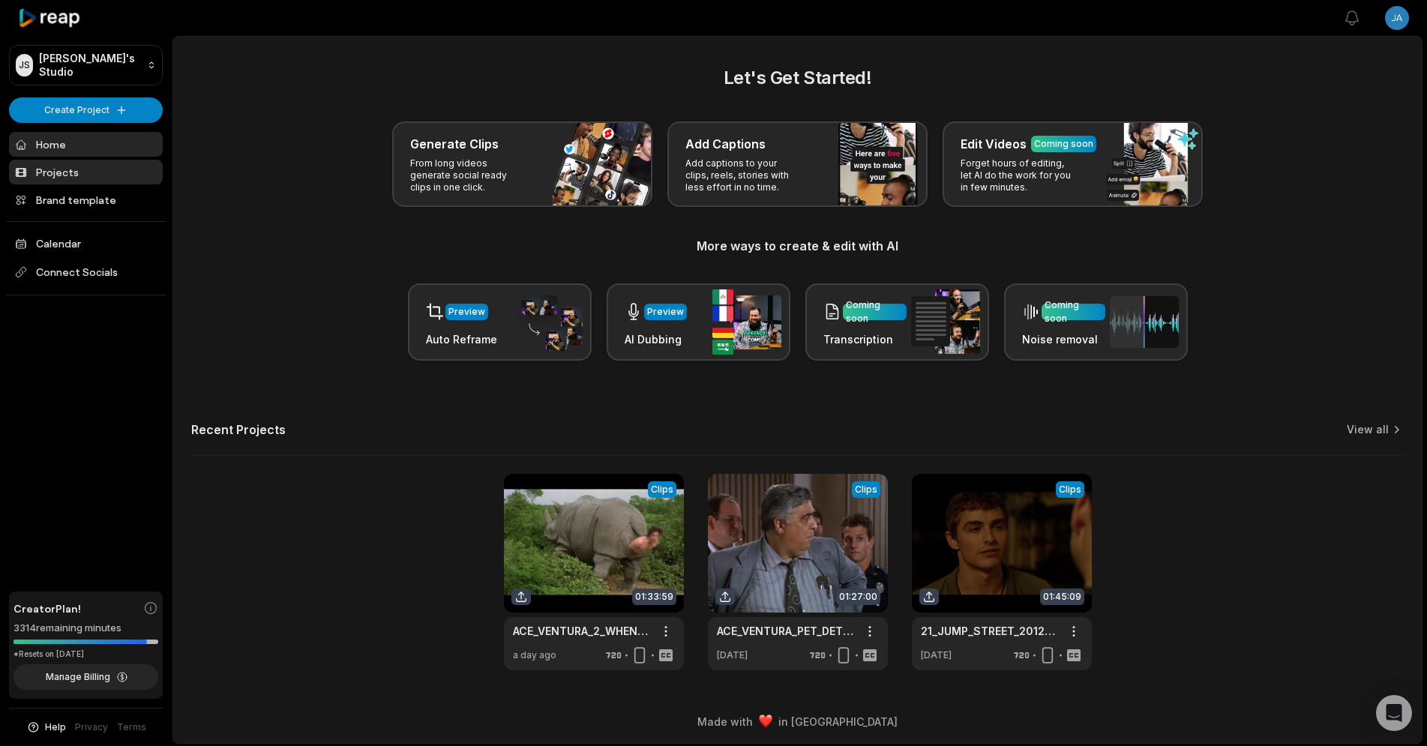
click at [46, 172] on link "Projects" at bounding box center [86, 172] width 154 height 25
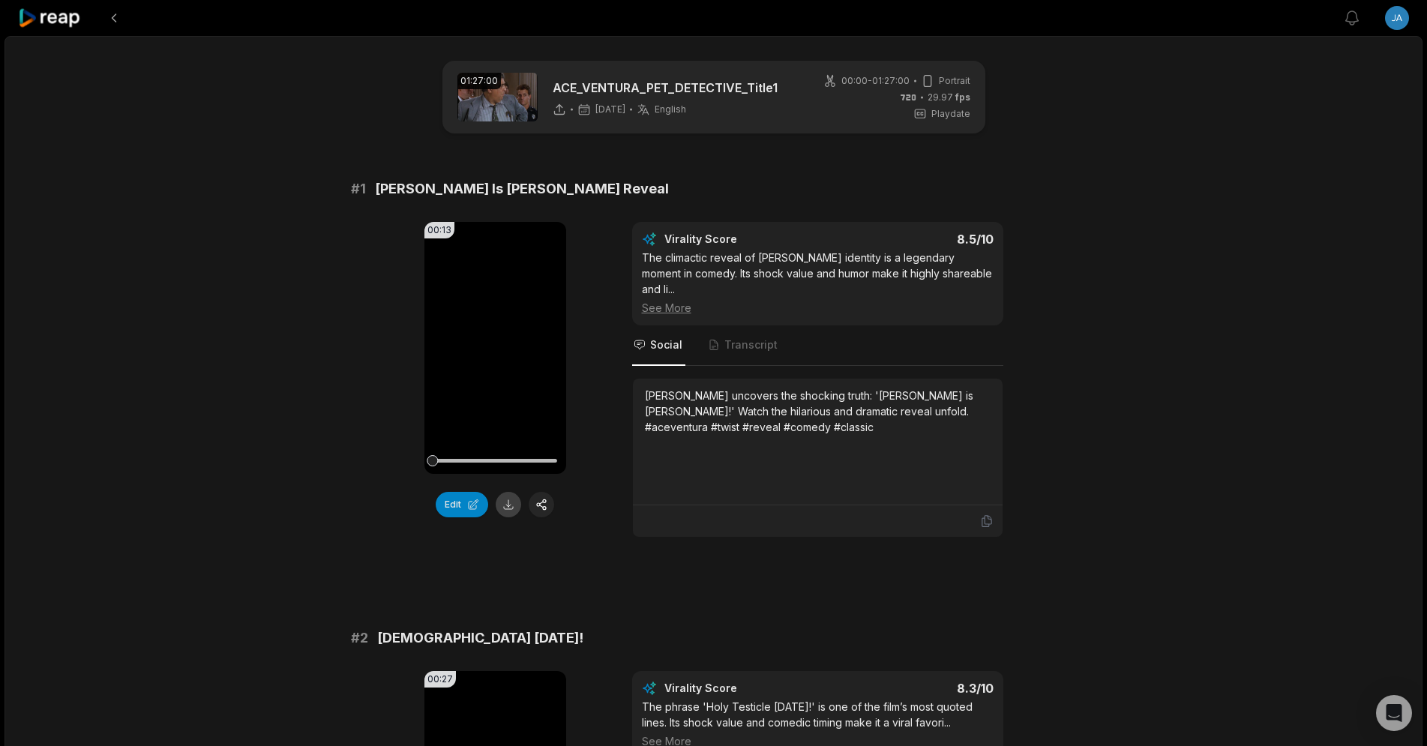
click at [505, 506] on button at bounding box center [508, 504] width 25 height 25
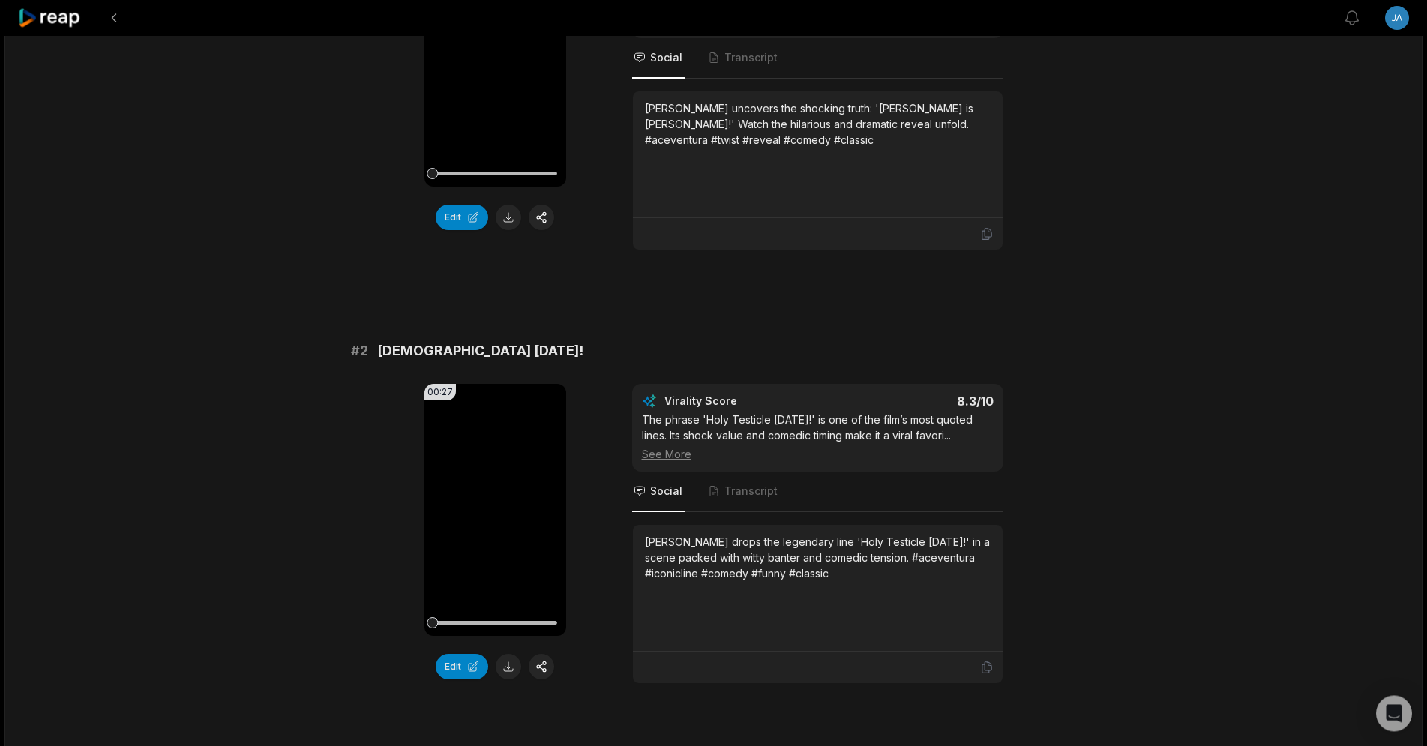
scroll to position [459, 0]
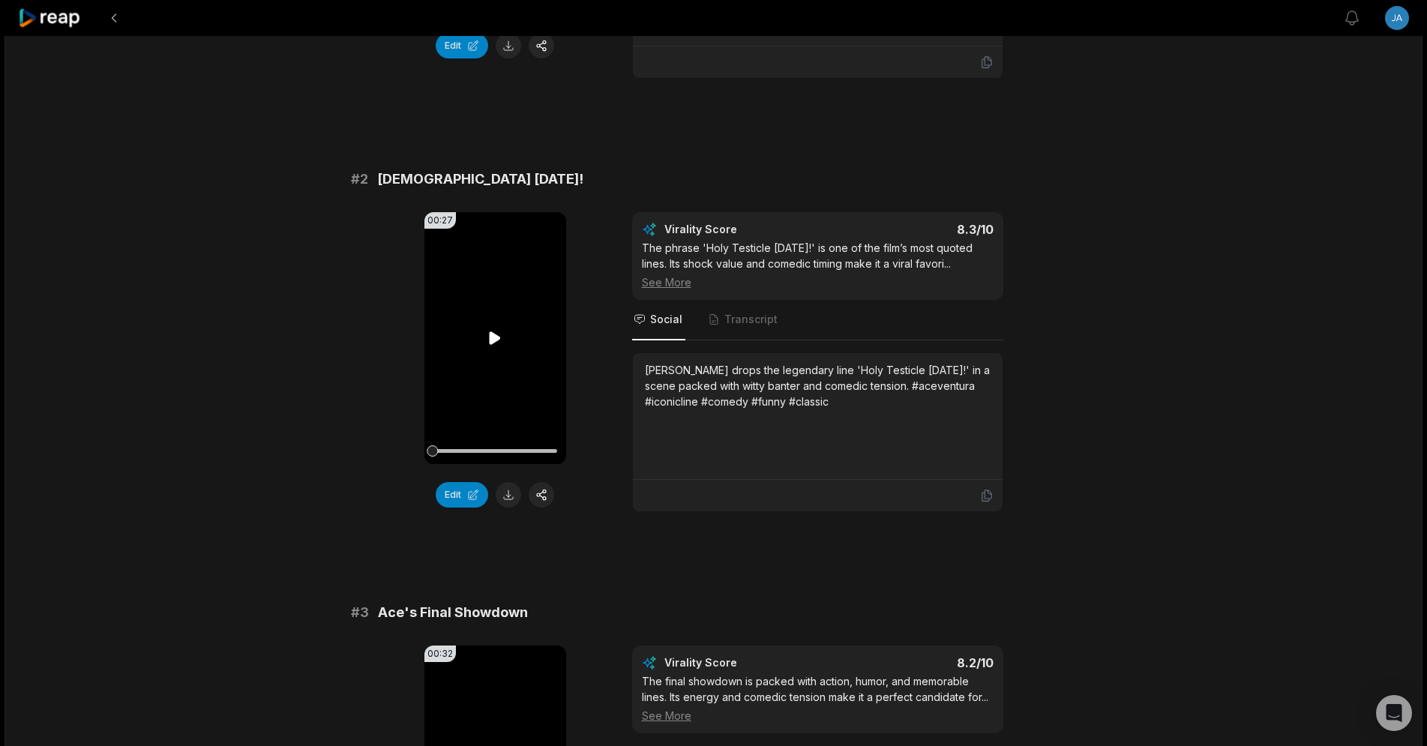
click at [493, 331] on icon at bounding box center [495, 337] width 11 height 13
click at [507, 482] on button at bounding box center [508, 494] width 25 height 25
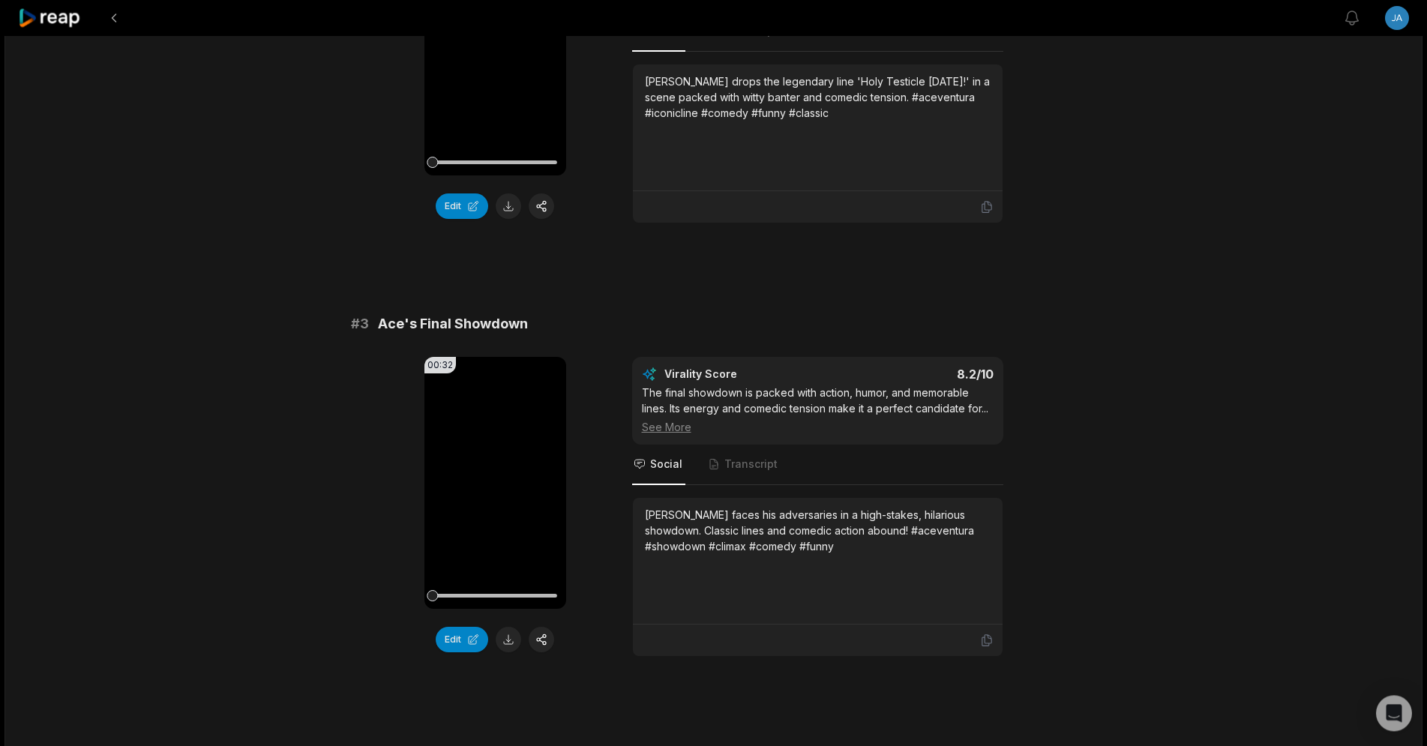
scroll to position [765, 0]
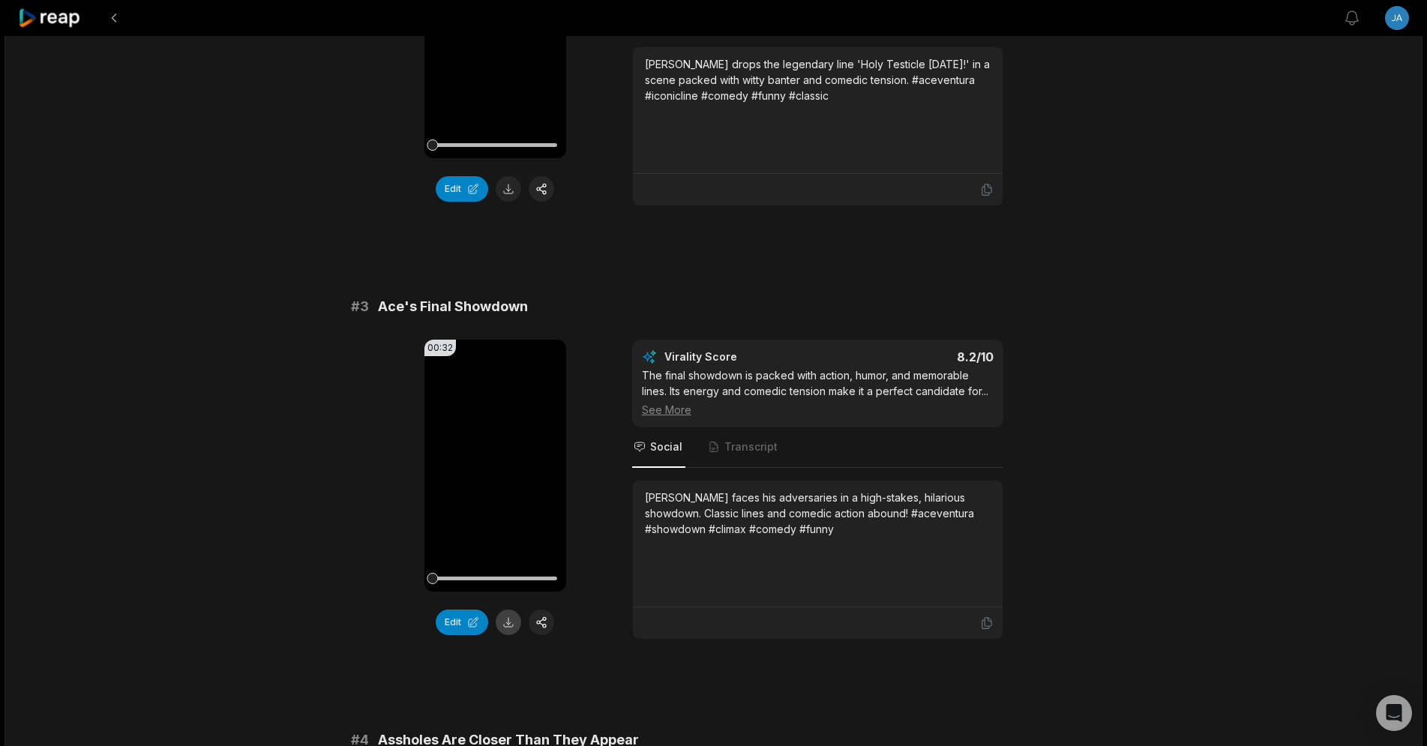
click at [505, 610] on button at bounding box center [508, 622] width 25 height 25
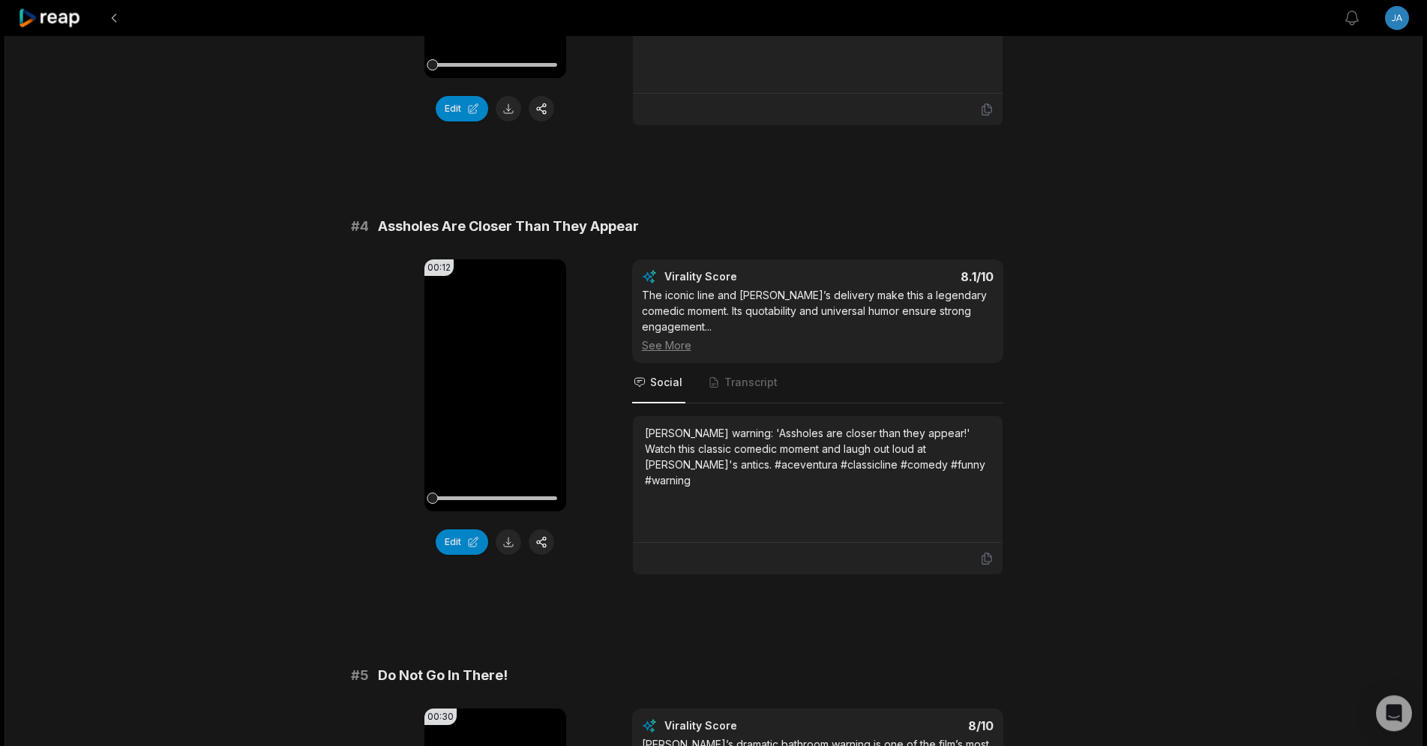
scroll to position [1300, 0]
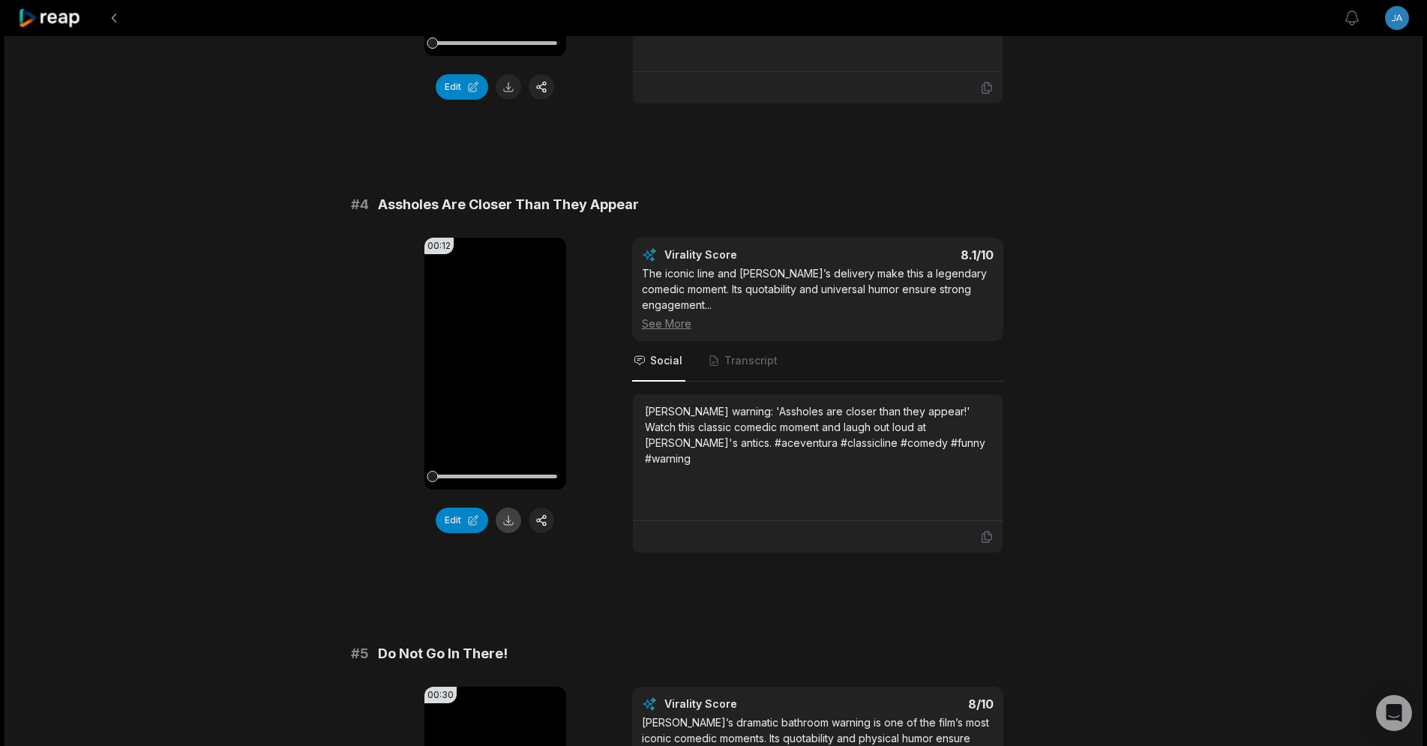
click at [509, 508] on button at bounding box center [508, 520] width 25 height 25
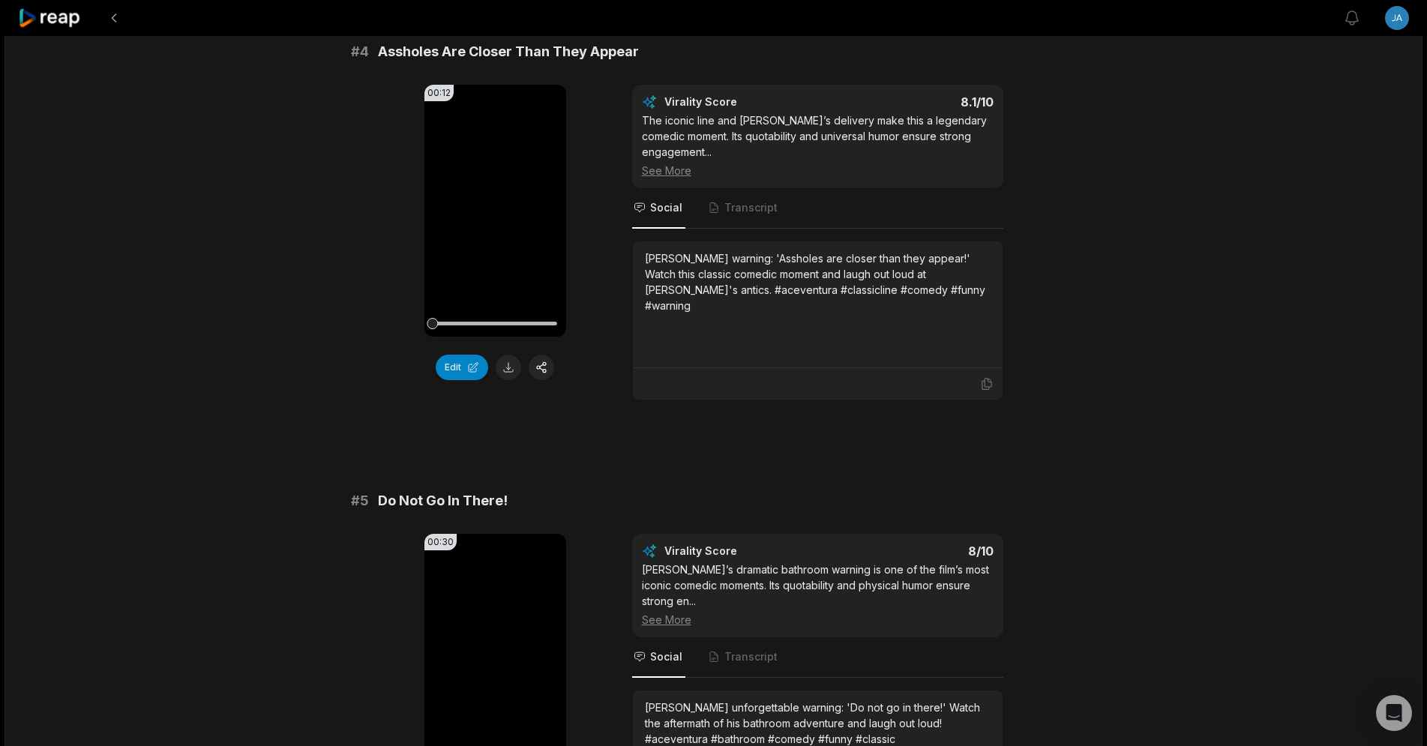
scroll to position [1759, 0]
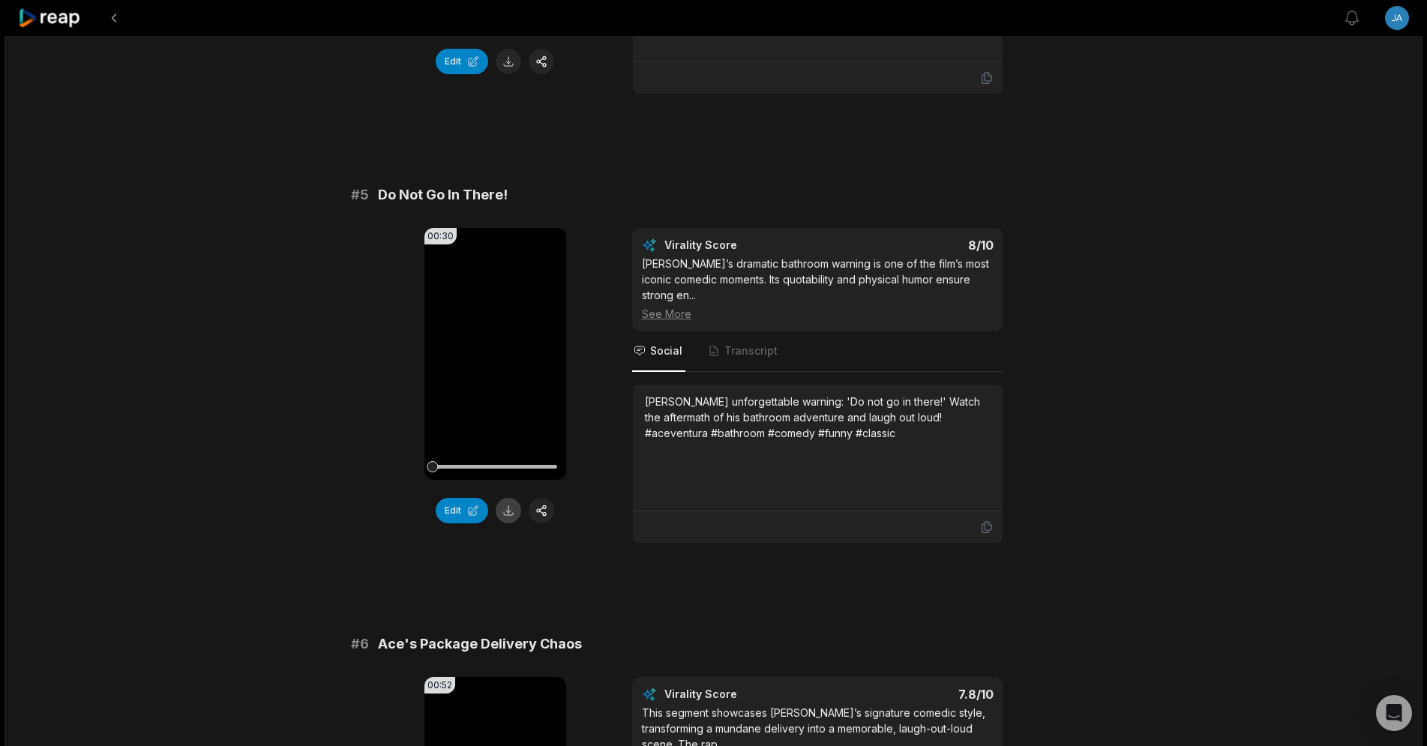
click at [511, 500] on button at bounding box center [508, 510] width 25 height 25
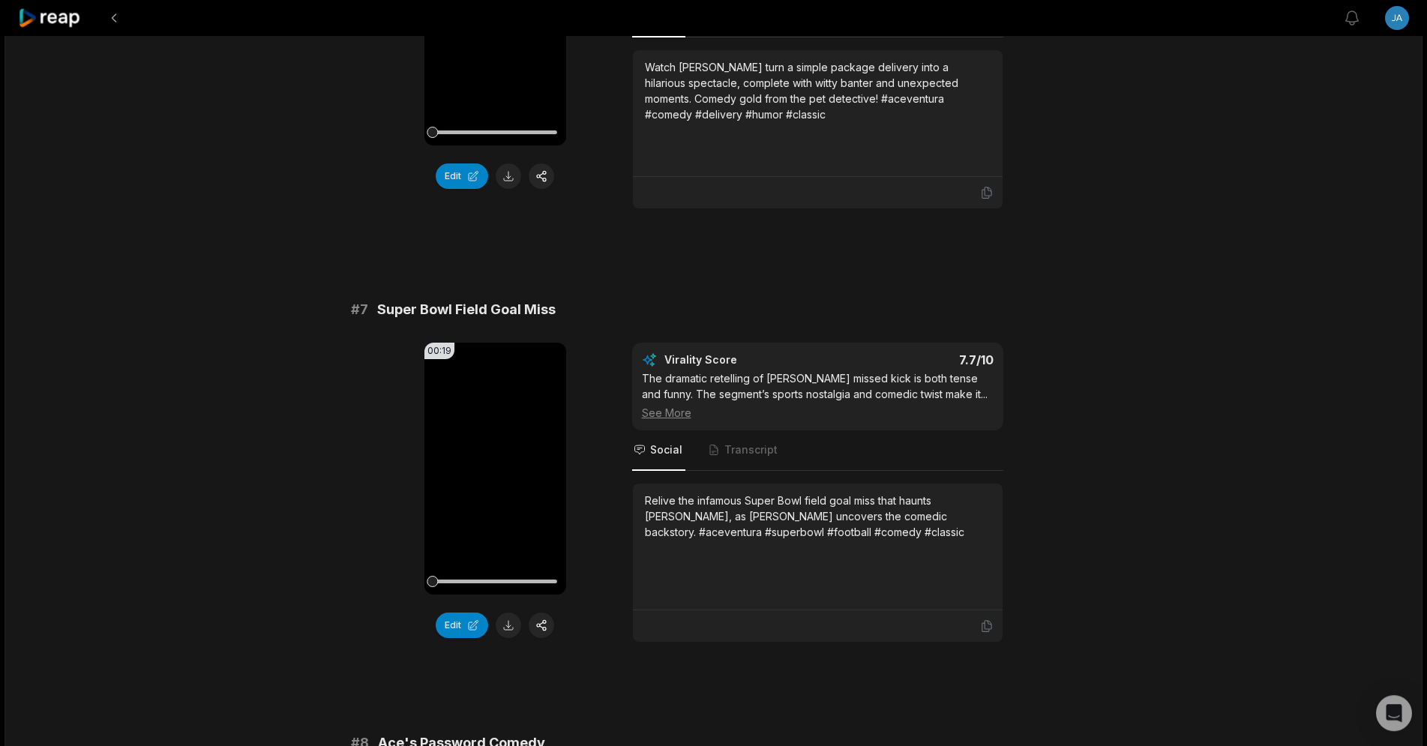
scroll to position [2601, 0]
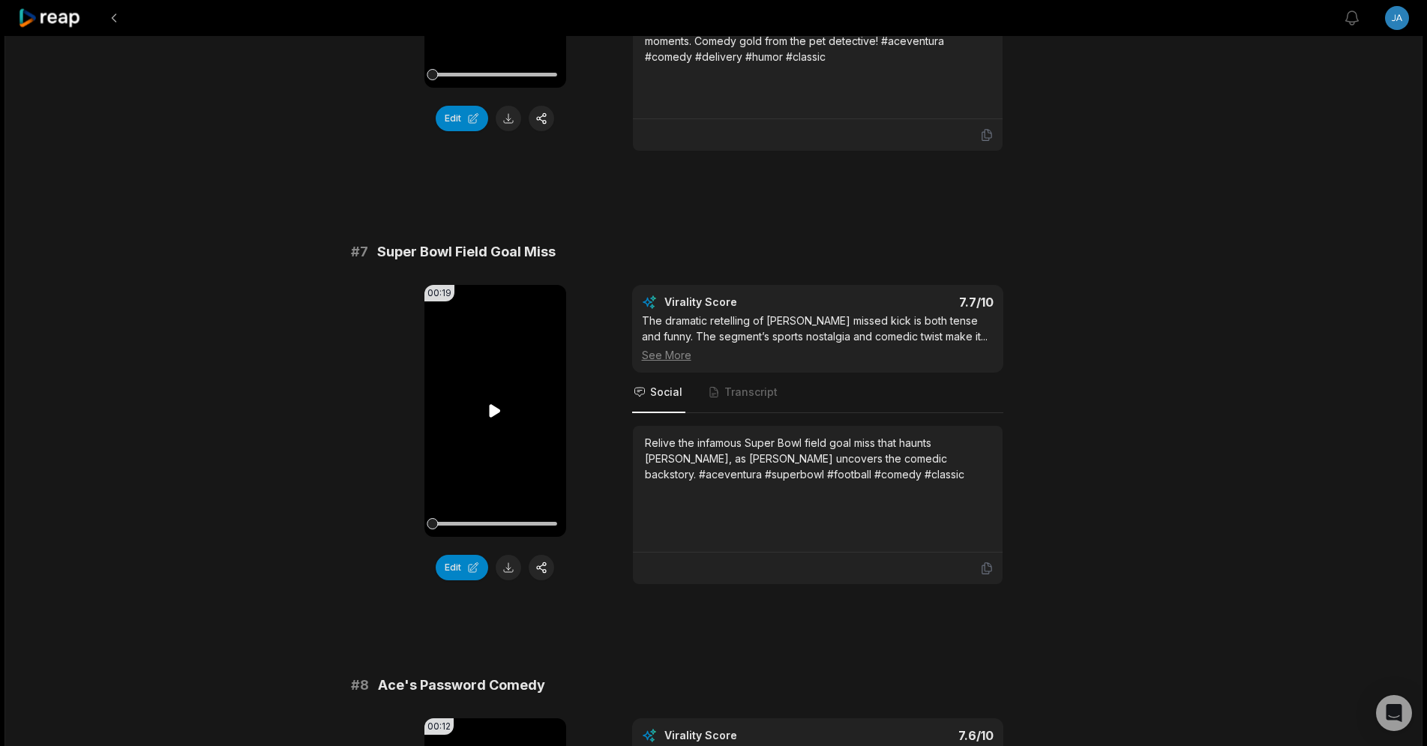
click at [499, 402] on icon at bounding box center [495, 411] width 18 height 18
click at [509, 555] on button at bounding box center [508, 567] width 25 height 25
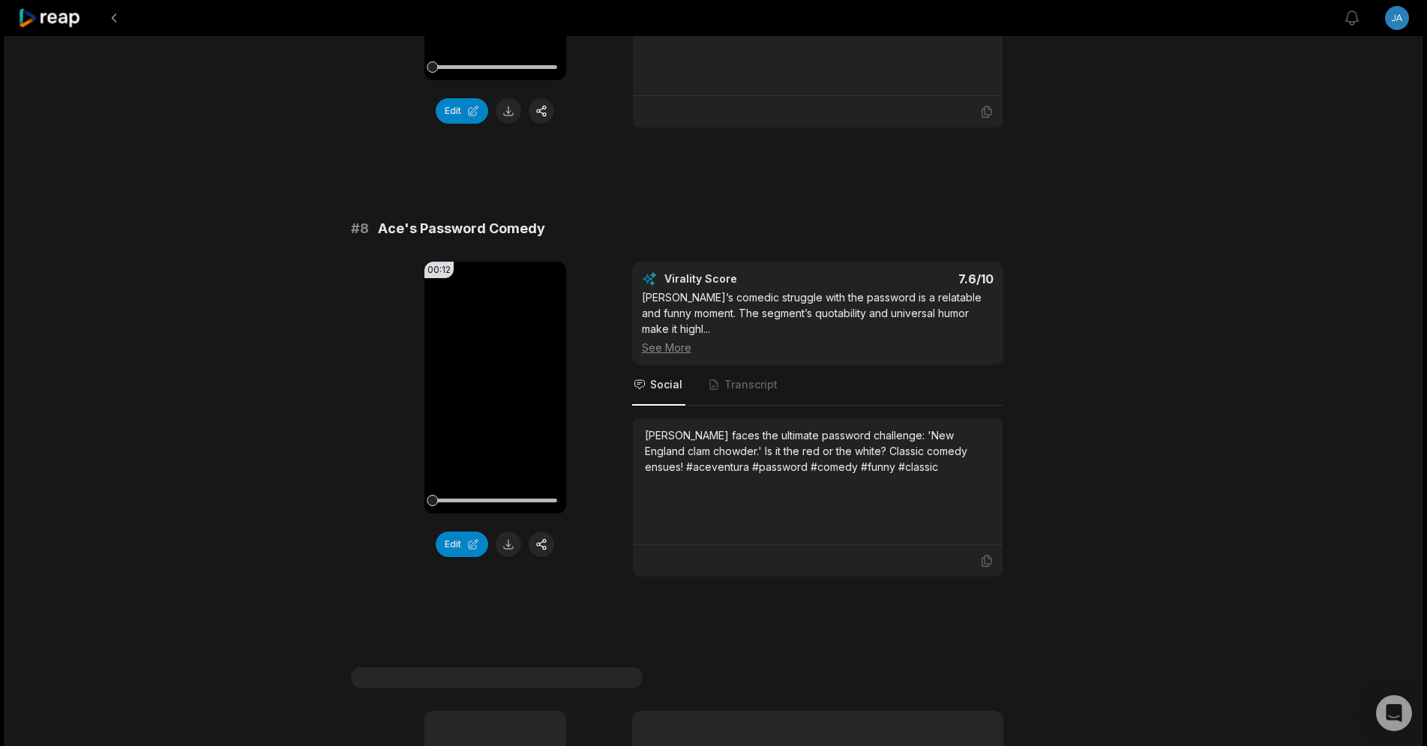
scroll to position [3060, 0]
click at [511, 529] on button at bounding box center [508, 541] width 25 height 25
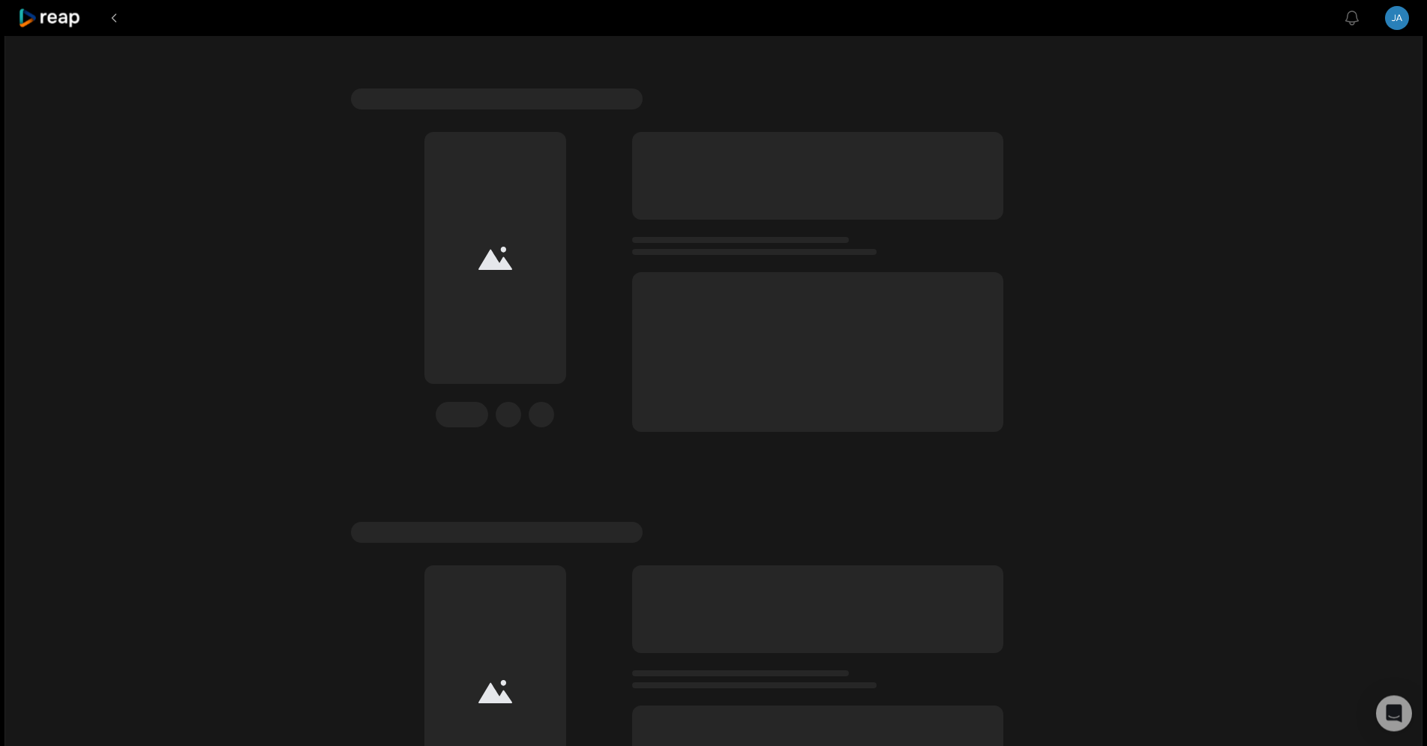
scroll to position [3659, 0]
